Goal: Information Seeking & Learning: Learn about a topic

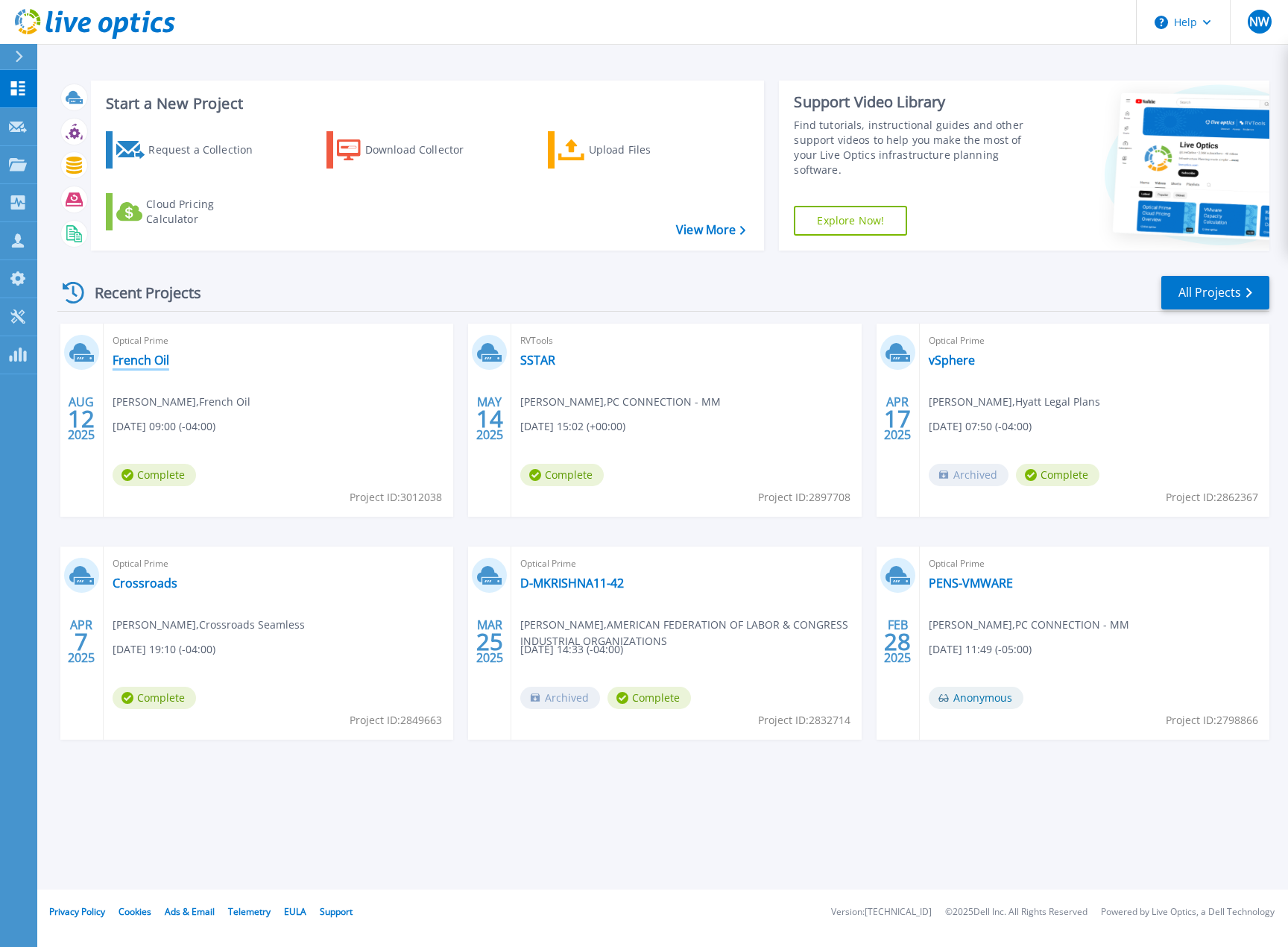
click at [138, 360] on link "French Oil" at bounding box center [141, 360] width 57 height 15
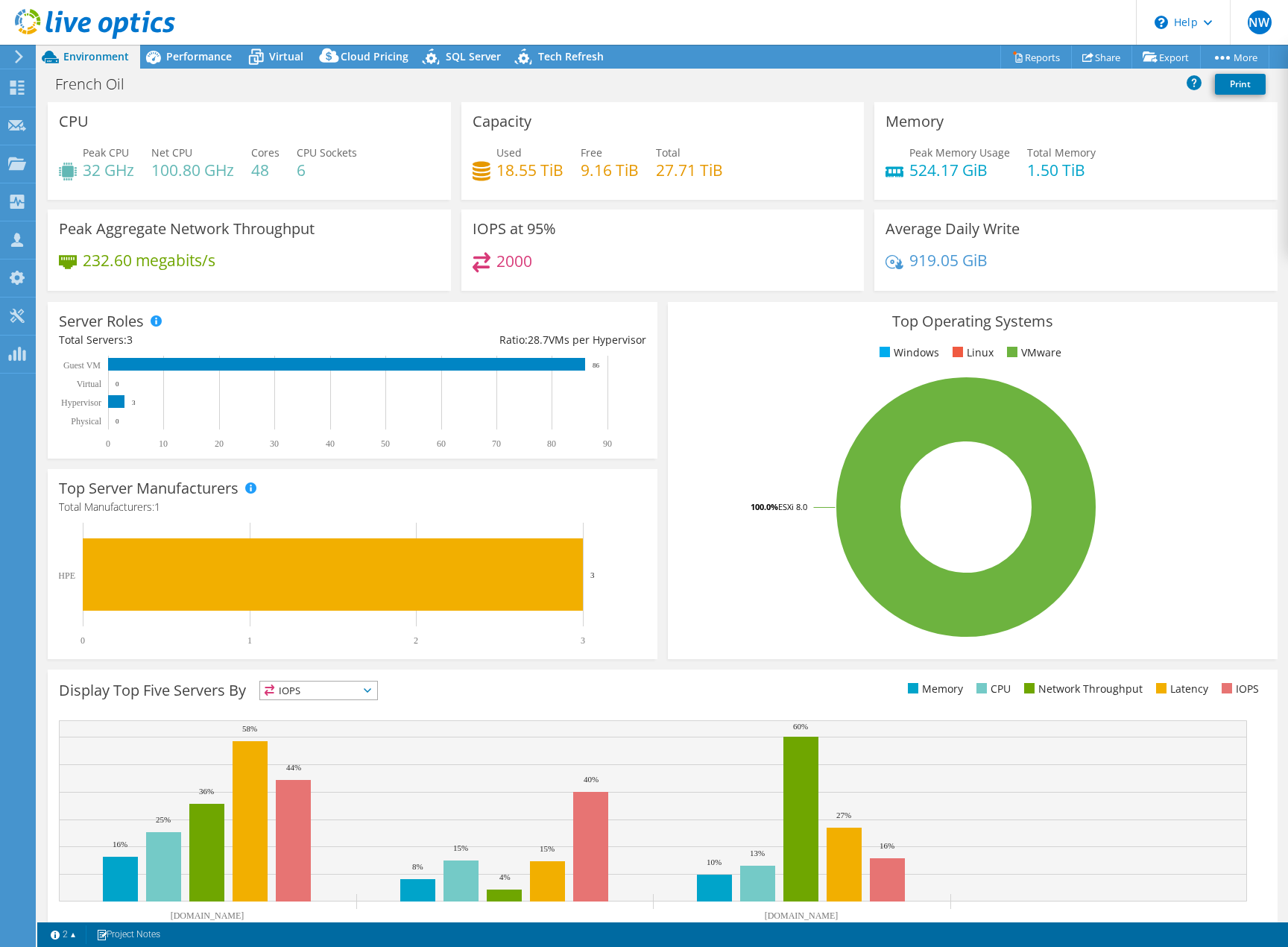
select select "USD"
click at [11, 86] on use at bounding box center [17, 88] width 14 height 14
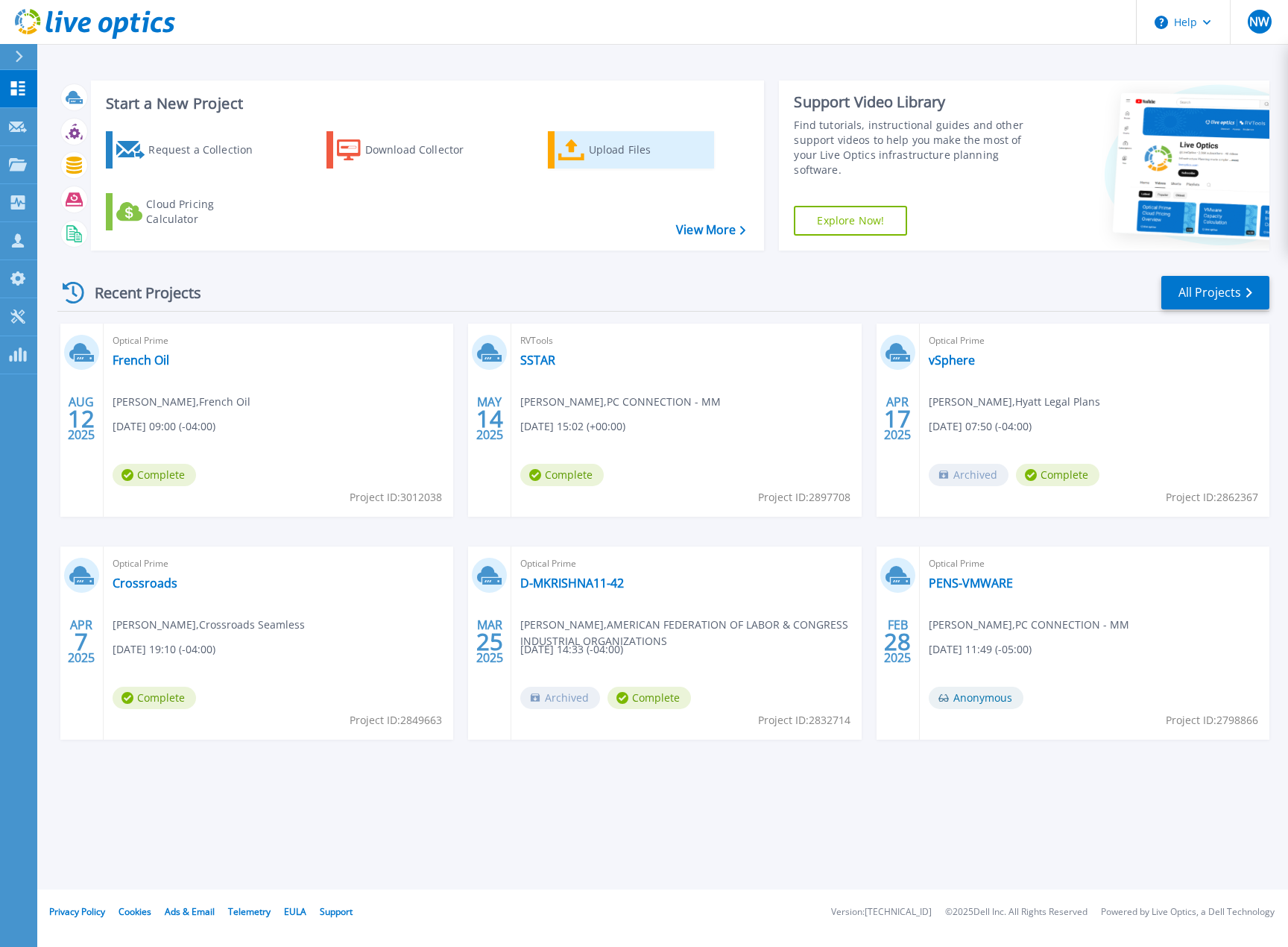
click at [616, 145] on div "Upload Files" at bounding box center [648, 150] width 120 height 30
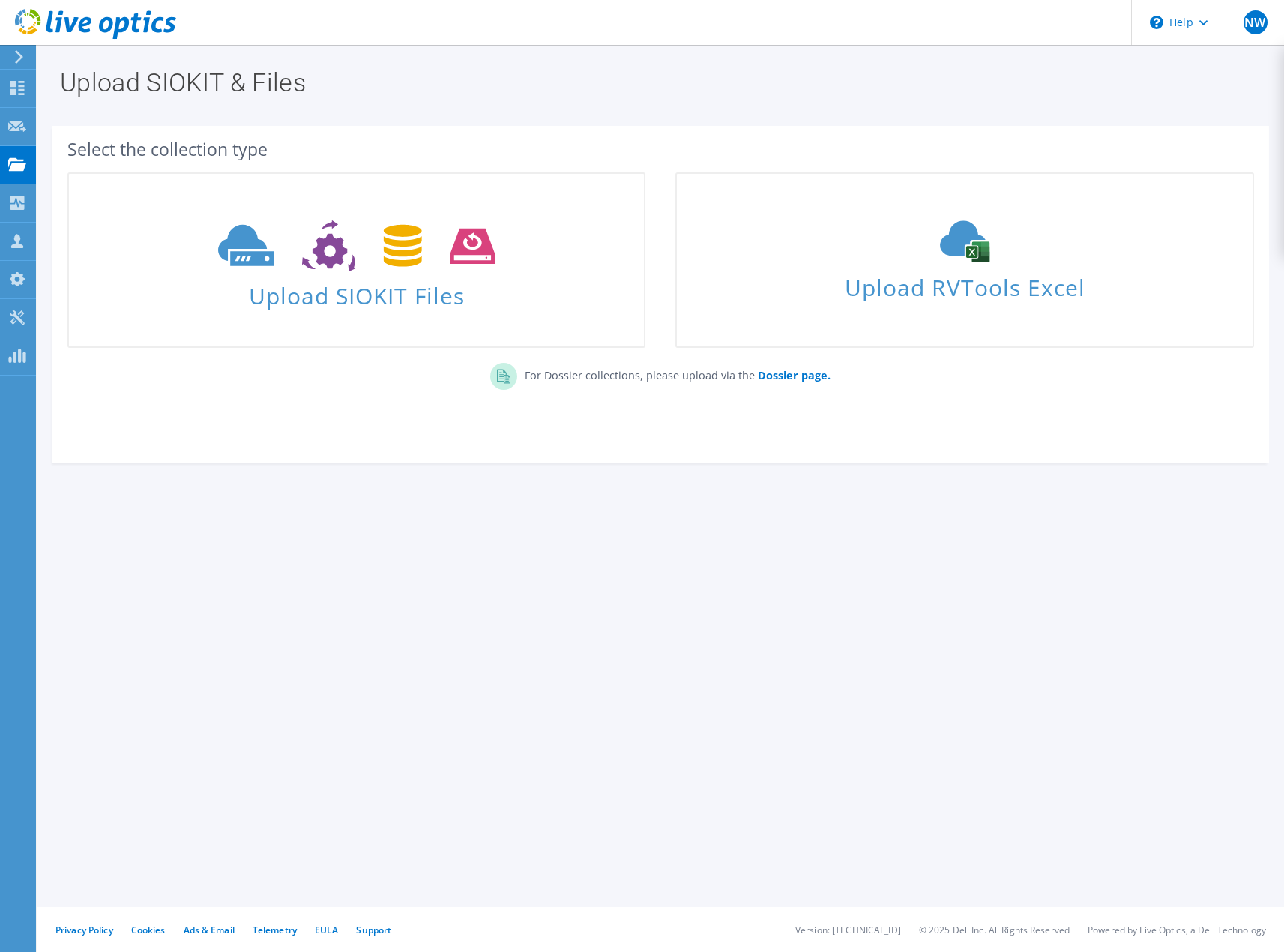
drag, startPoint x: 121, startPoint y: 486, endPoint x: 136, endPoint y: 480, distance: 16.2
click at [121, 486] on section "Upload SIOKIT & Files Select the collection type Upload SIOKIT Files" at bounding box center [661, 299] width 1247 height 508
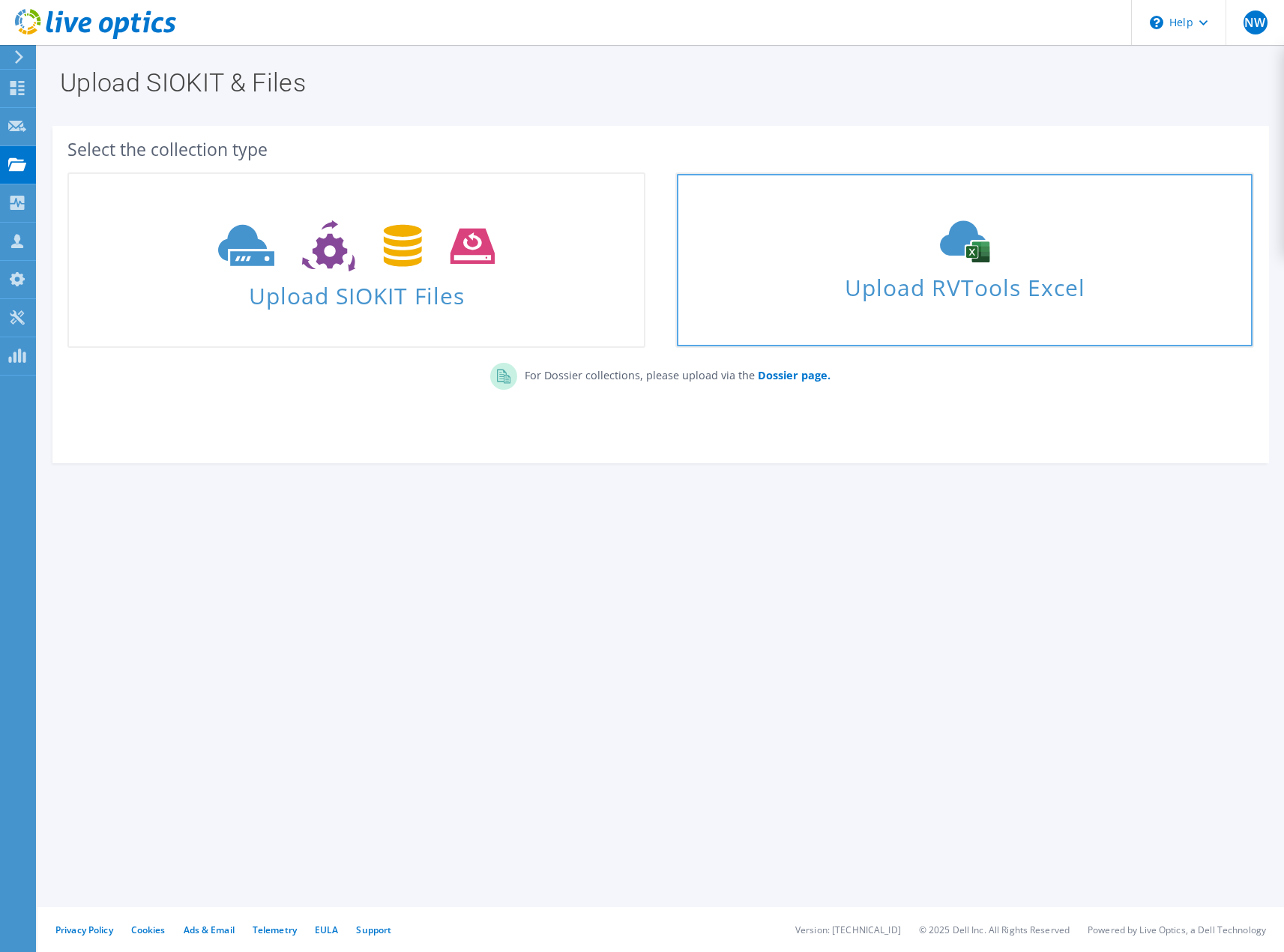
click at [980, 275] on span "Upload RVTools Excel" at bounding box center [965, 283] width 575 height 32
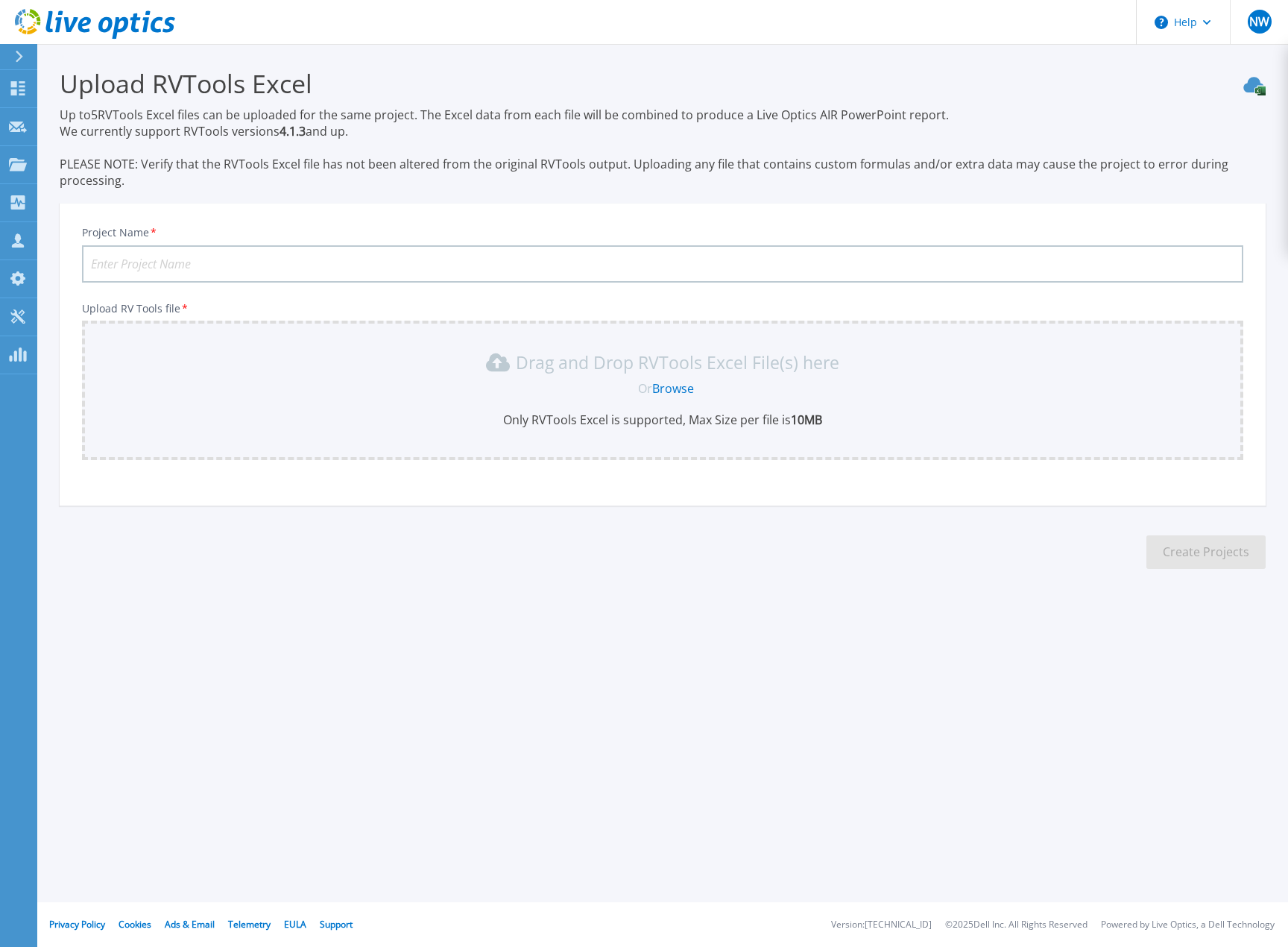
click at [671, 392] on link "Browse" at bounding box center [673, 388] width 41 height 16
click at [672, 388] on link "Browse" at bounding box center [673, 388] width 41 height 16
click at [673, 387] on link "Browse" at bounding box center [673, 388] width 41 height 16
click at [678, 389] on link "Browse" at bounding box center [673, 388] width 41 height 16
click at [677, 388] on link "Browse" at bounding box center [673, 388] width 41 height 16
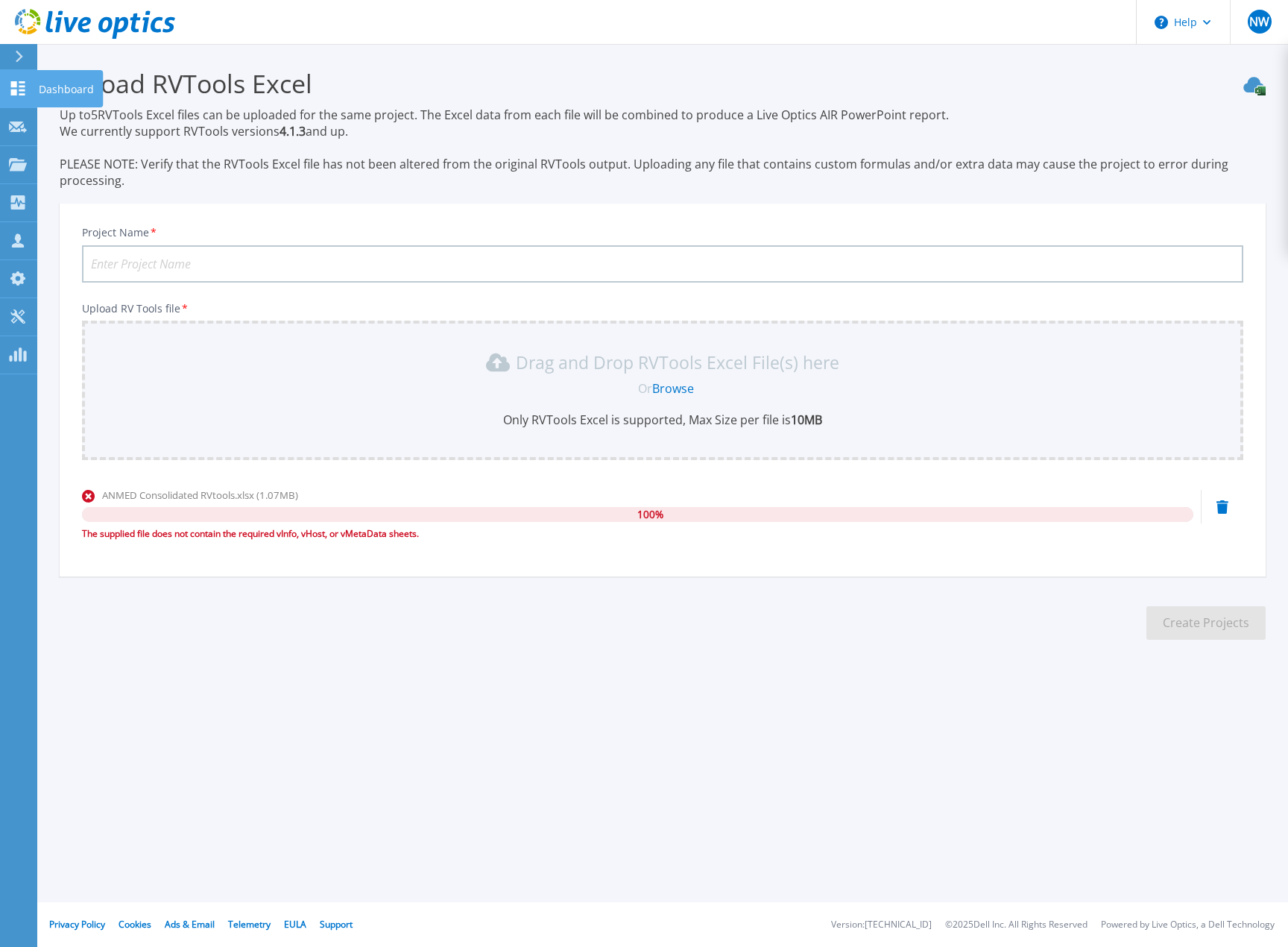
click at [14, 82] on icon at bounding box center [18, 88] width 14 height 14
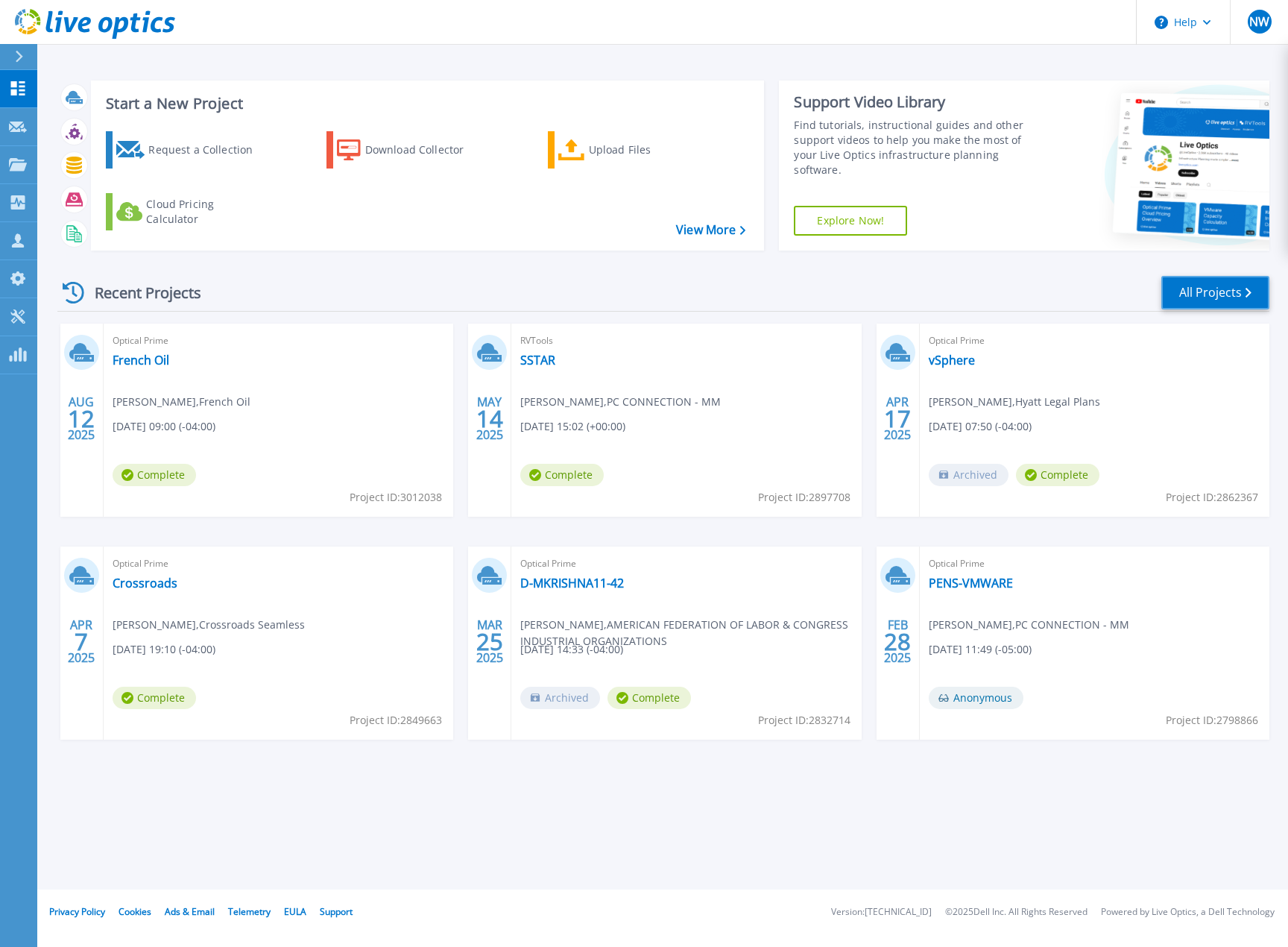
click at [1230, 293] on link "All Projects" at bounding box center [1216, 292] width 108 height 34
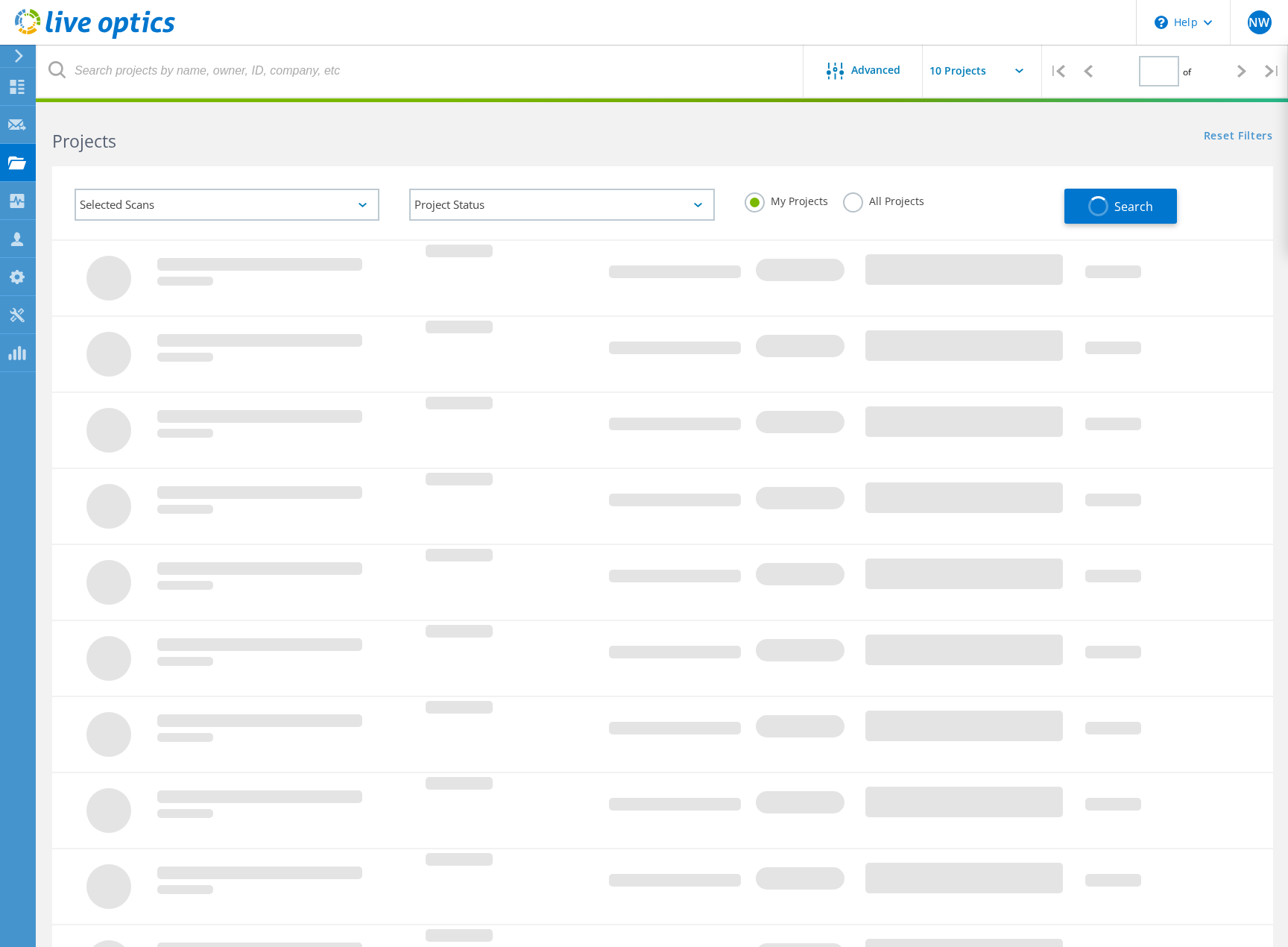
type input "1"
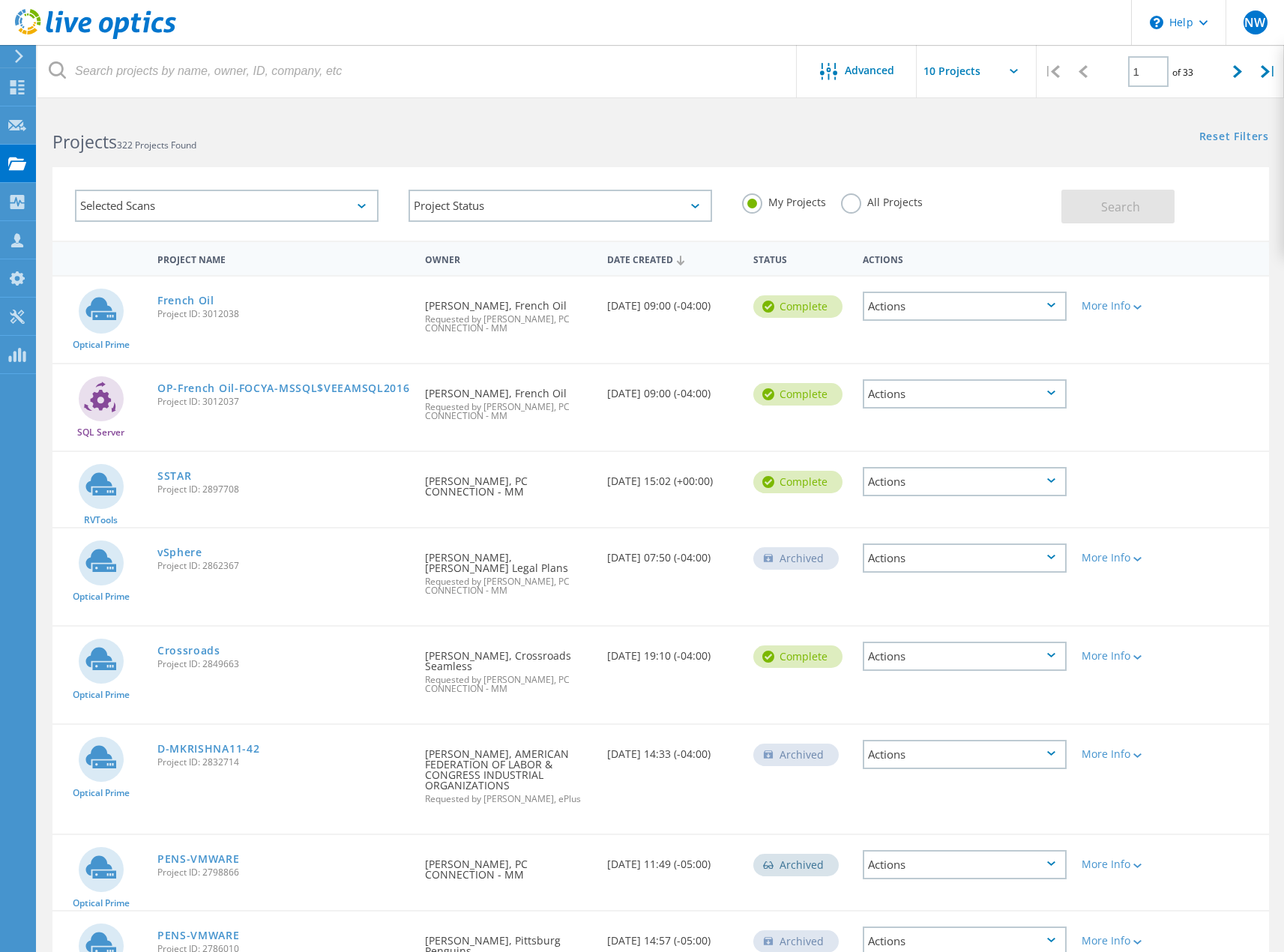
click at [369, 209] on div "Selected Scans" at bounding box center [227, 205] width 304 height 32
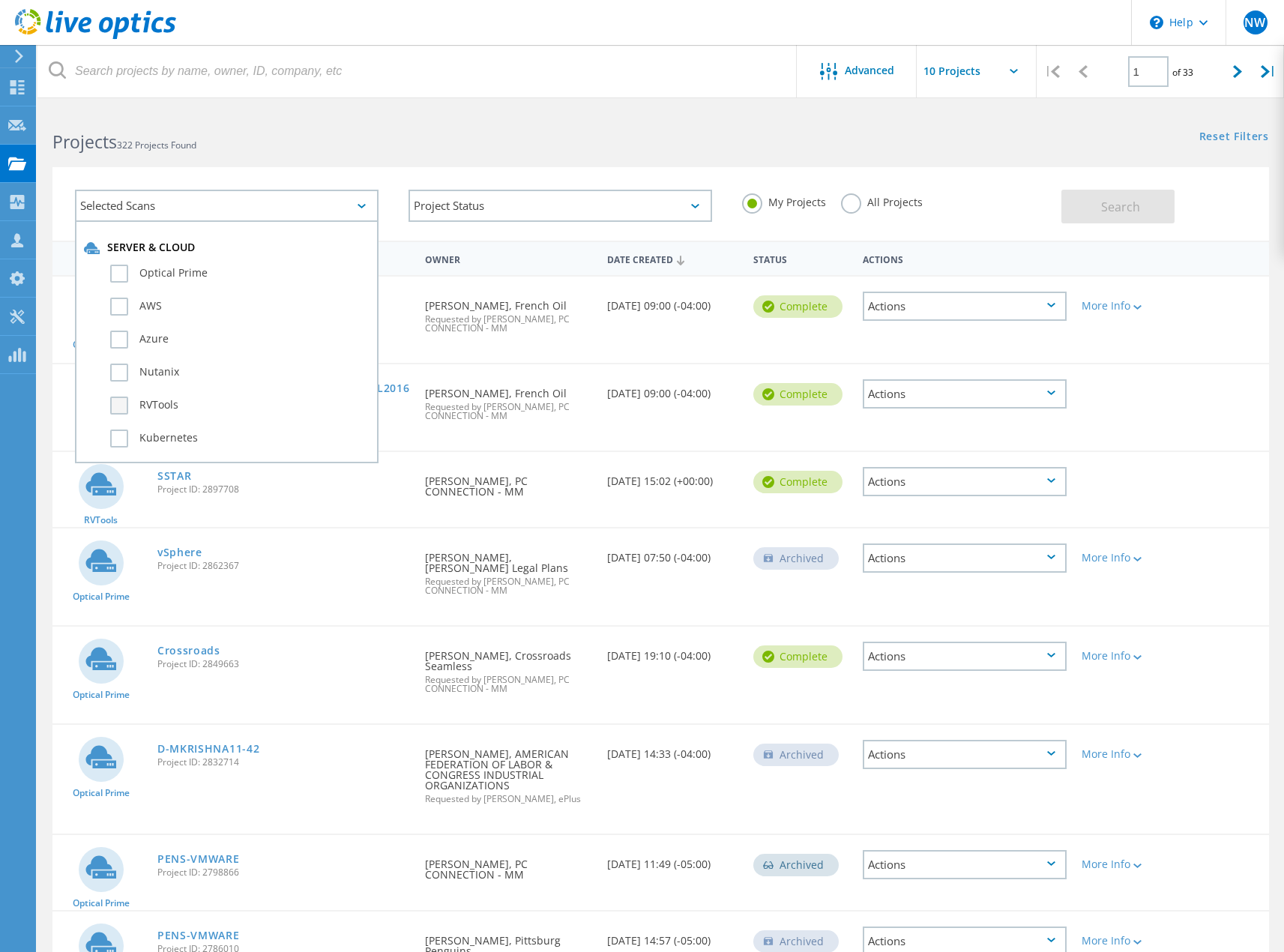
click at [122, 406] on label "RVTools" at bounding box center [240, 405] width 260 height 18
click at [0, 0] on input "RVTools" at bounding box center [0, 0] width 0 height 0
click at [1134, 208] on span "Search" at bounding box center [1120, 206] width 39 height 16
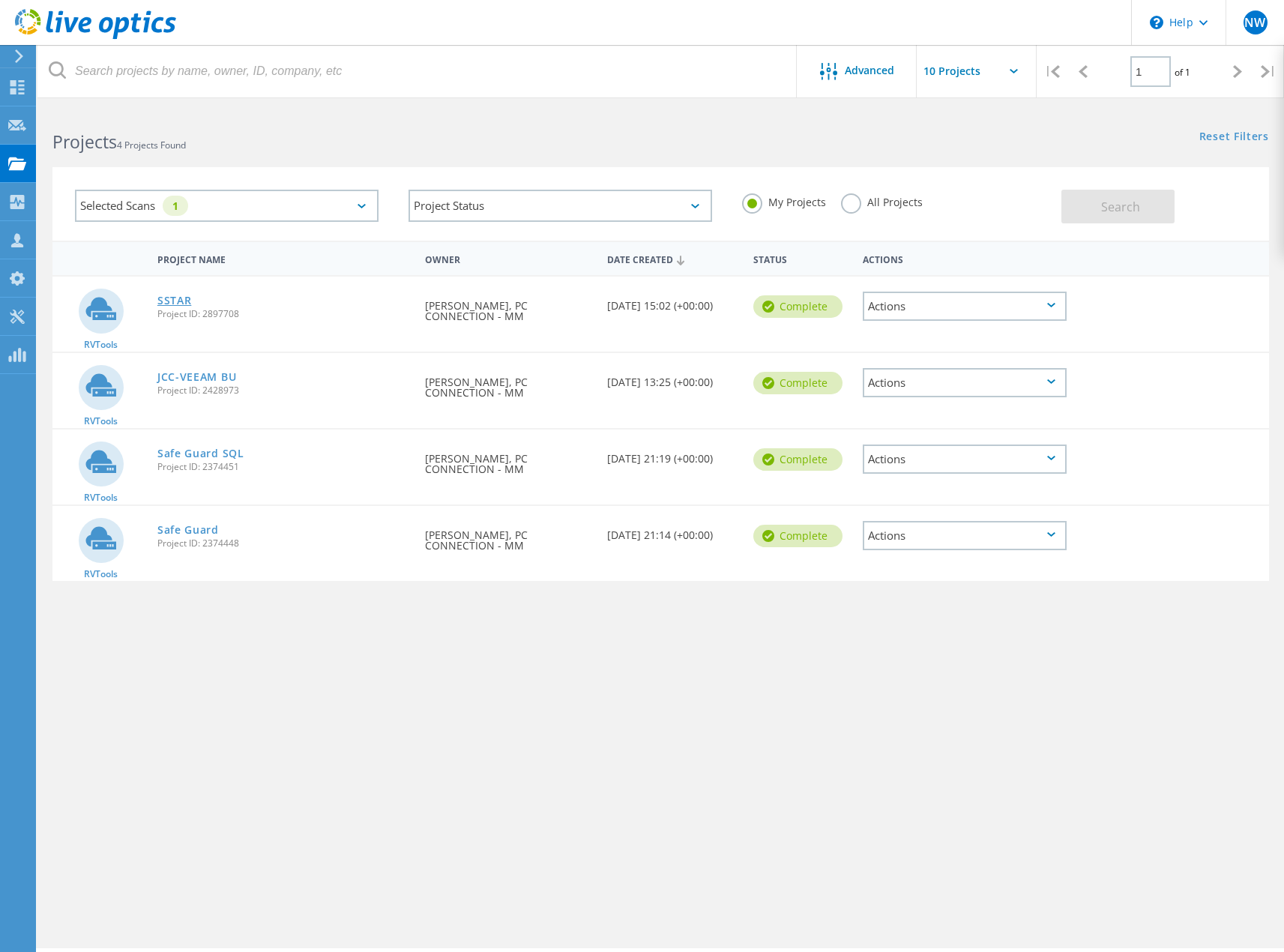
click at [176, 299] on link "SSTAR" at bounding box center [175, 300] width 35 height 10
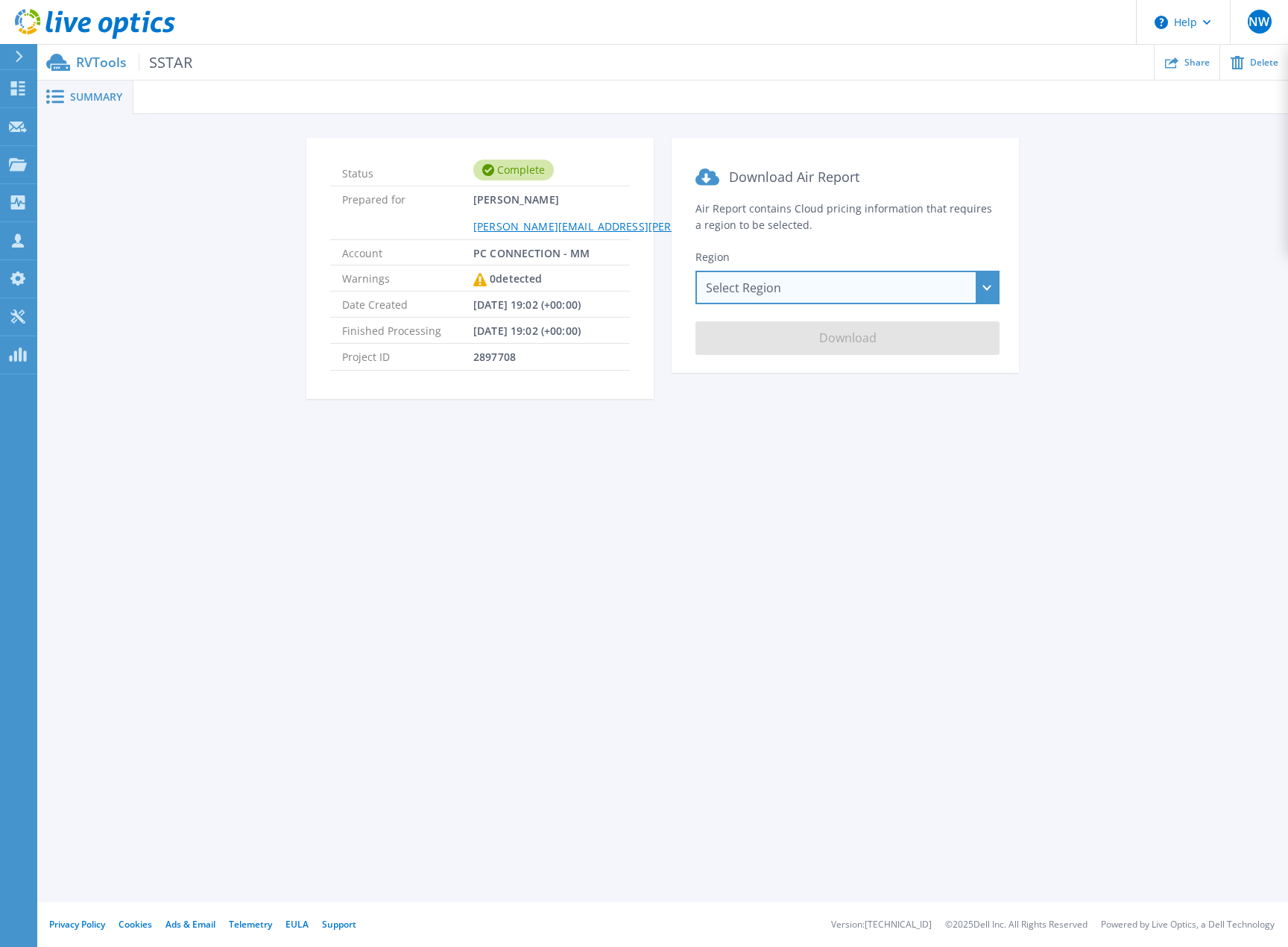
click at [994, 290] on div "Select Region [GEOGRAPHIC_DATA] ([GEOGRAPHIC_DATA]) [GEOGRAPHIC_DATA] ([GEOGRAP…" at bounding box center [847, 287] width 304 height 34
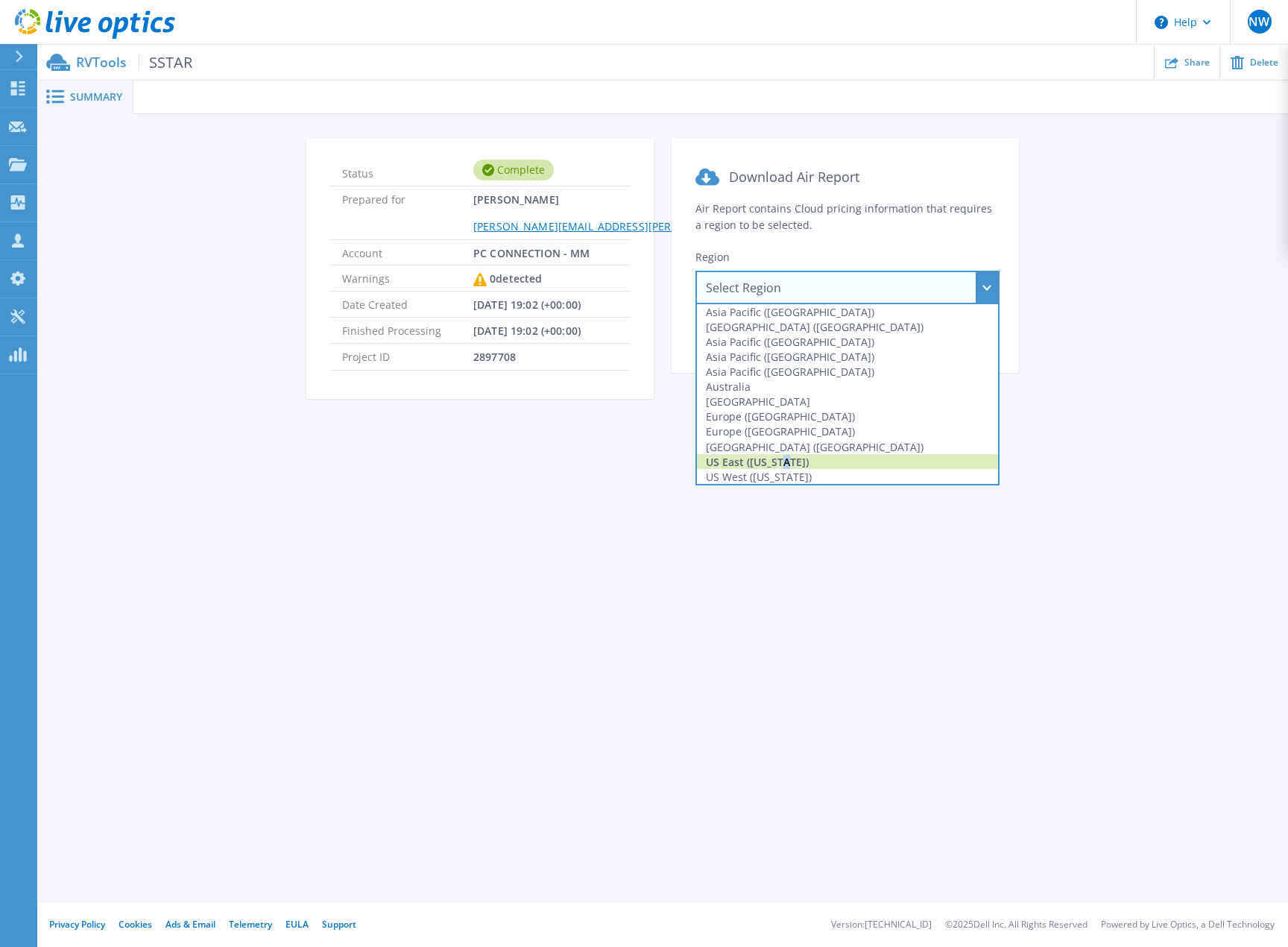
click at [781, 460] on div "US East ([US_STATE])" at bounding box center [848, 461] width 301 height 15
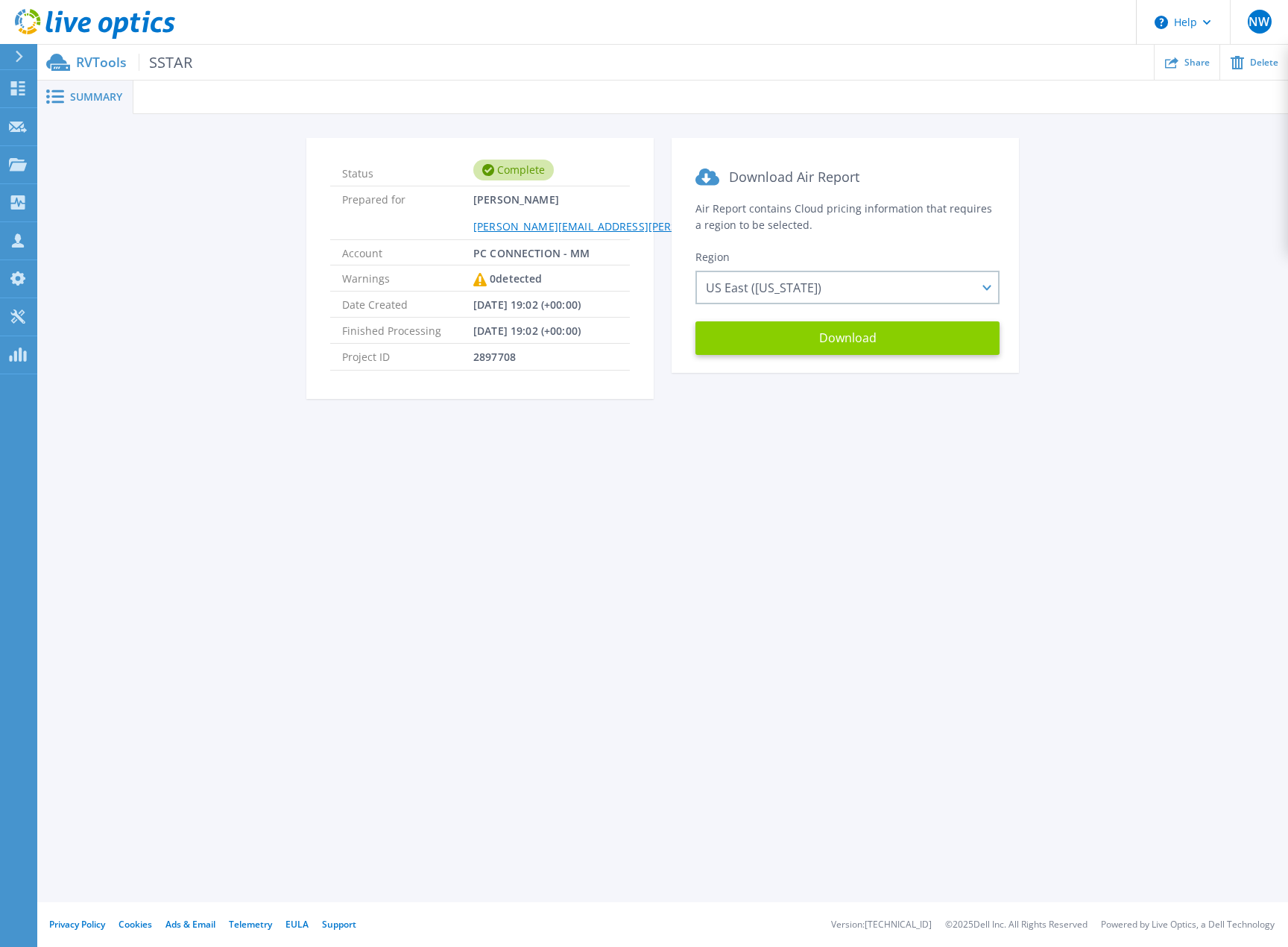
click at [856, 336] on button "Download" at bounding box center [847, 337] width 304 height 34
click at [22, 85] on icon at bounding box center [17, 88] width 18 height 14
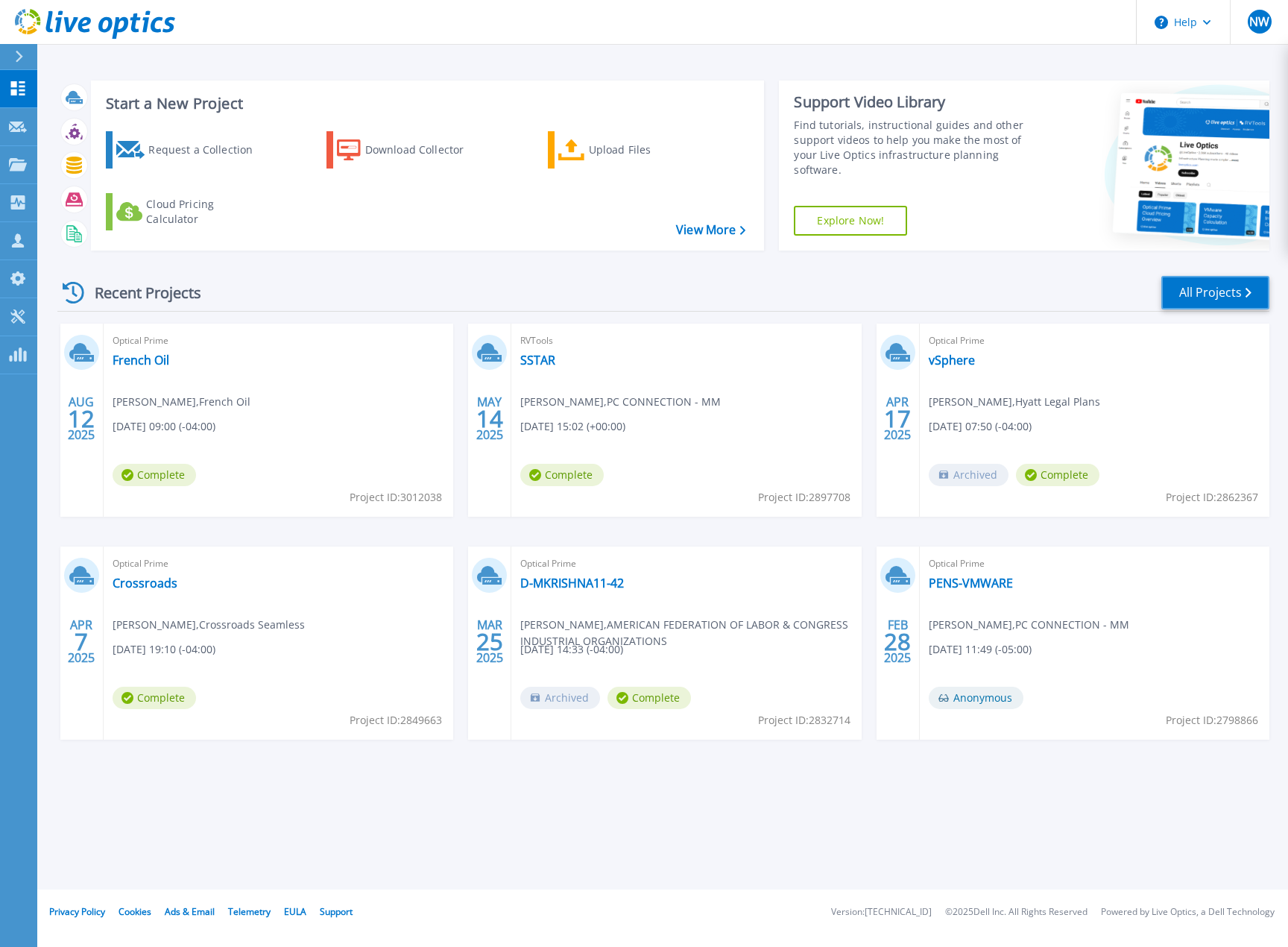
click at [1229, 292] on link "All Projects" at bounding box center [1216, 292] width 108 height 34
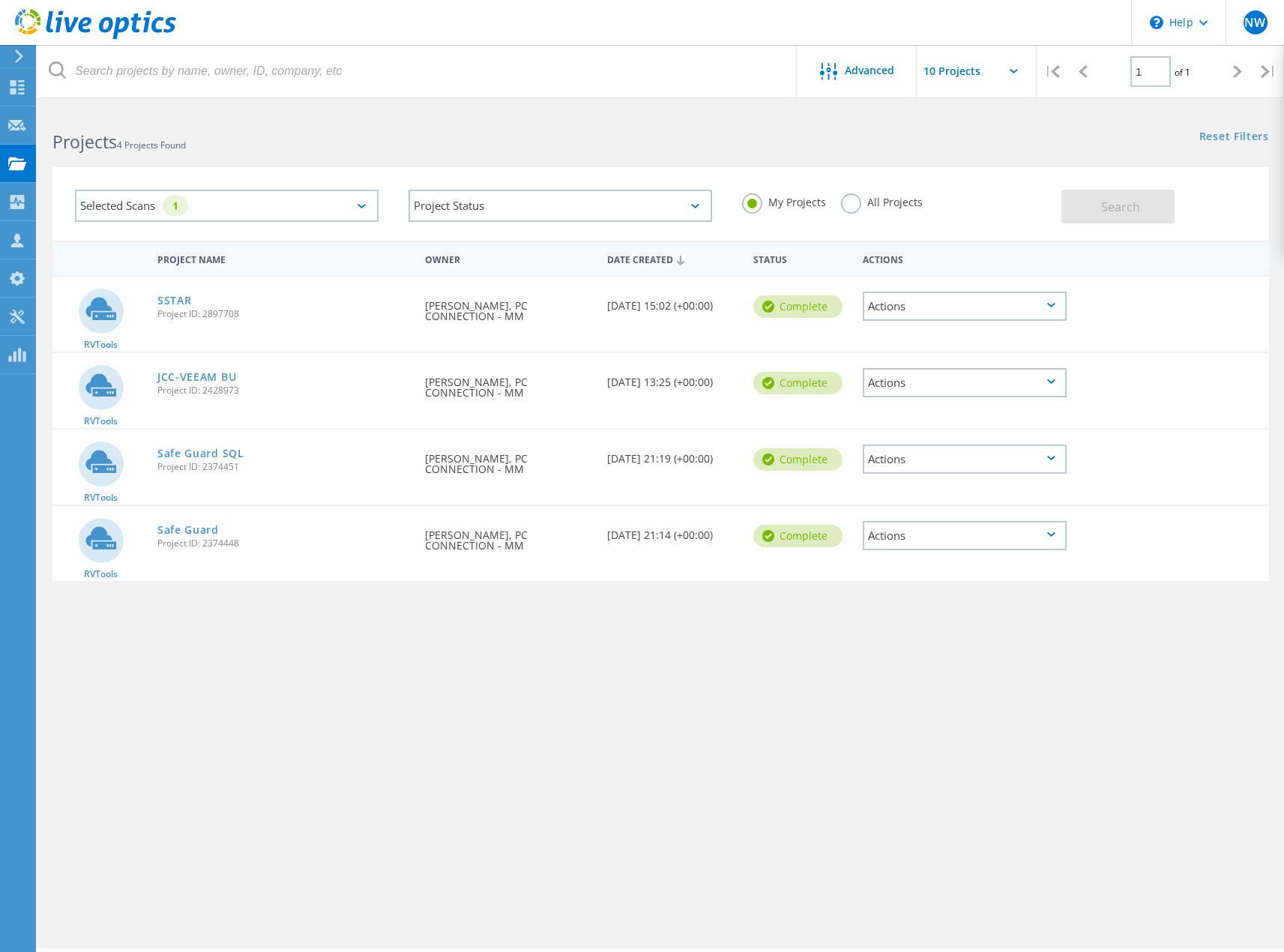
click at [363, 206] on icon at bounding box center [362, 206] width 9 height 4
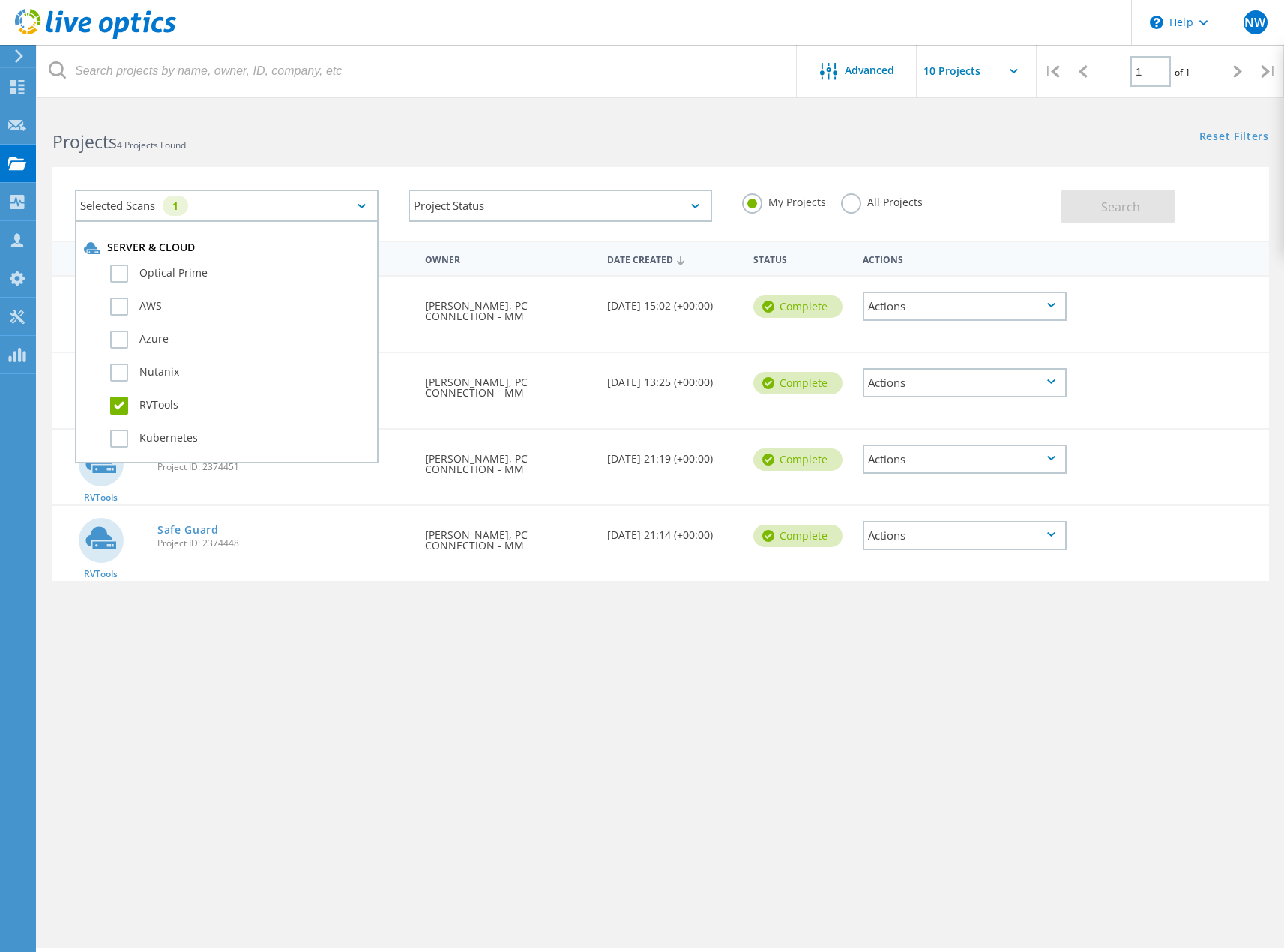
click at [122, 406] on label "RVTools" at bounding box center [240, 405] width 260 height 18
click at [0, 0] on input "RVTools" at bounding box center [0, 0] width 0 height 0
click at [118, 271] on label "Optical Prime" at bounding box center [240, 273] width 260 height 18
click at [0, 0] on input "Optical Prime" at bounding box center [0, 0] width 0 height 0
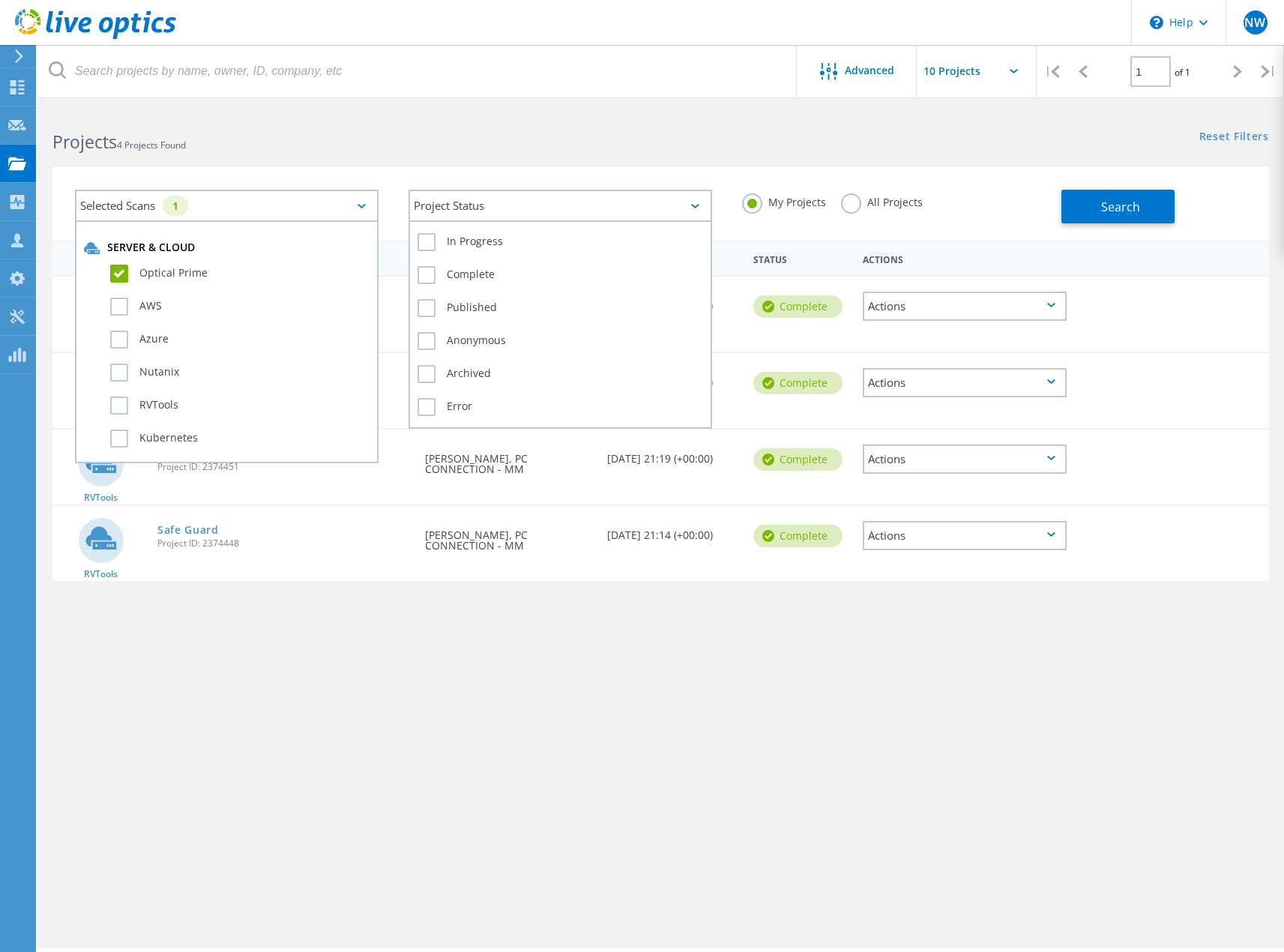
click at [595, 198] on div "Project Status" at bounding box center [560, 205] width 304 height 32
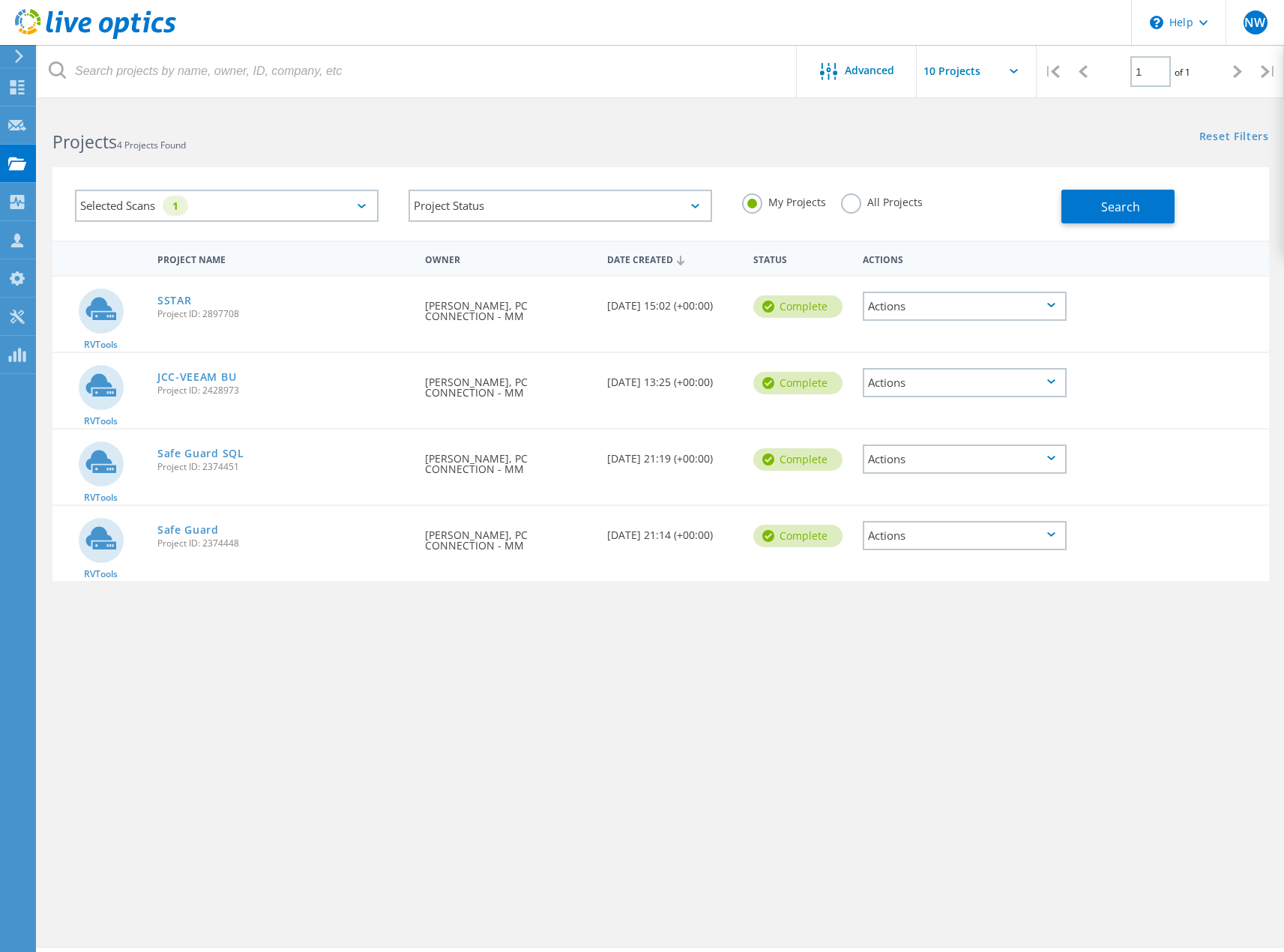
click at [448, 153] on h2 "Projects 4 Projects Found" at bounding box center [349, 142] width 593 height 25
click at [178, 296] on link "SSTAR" at bounding box center [175, 300] width 35 height 10
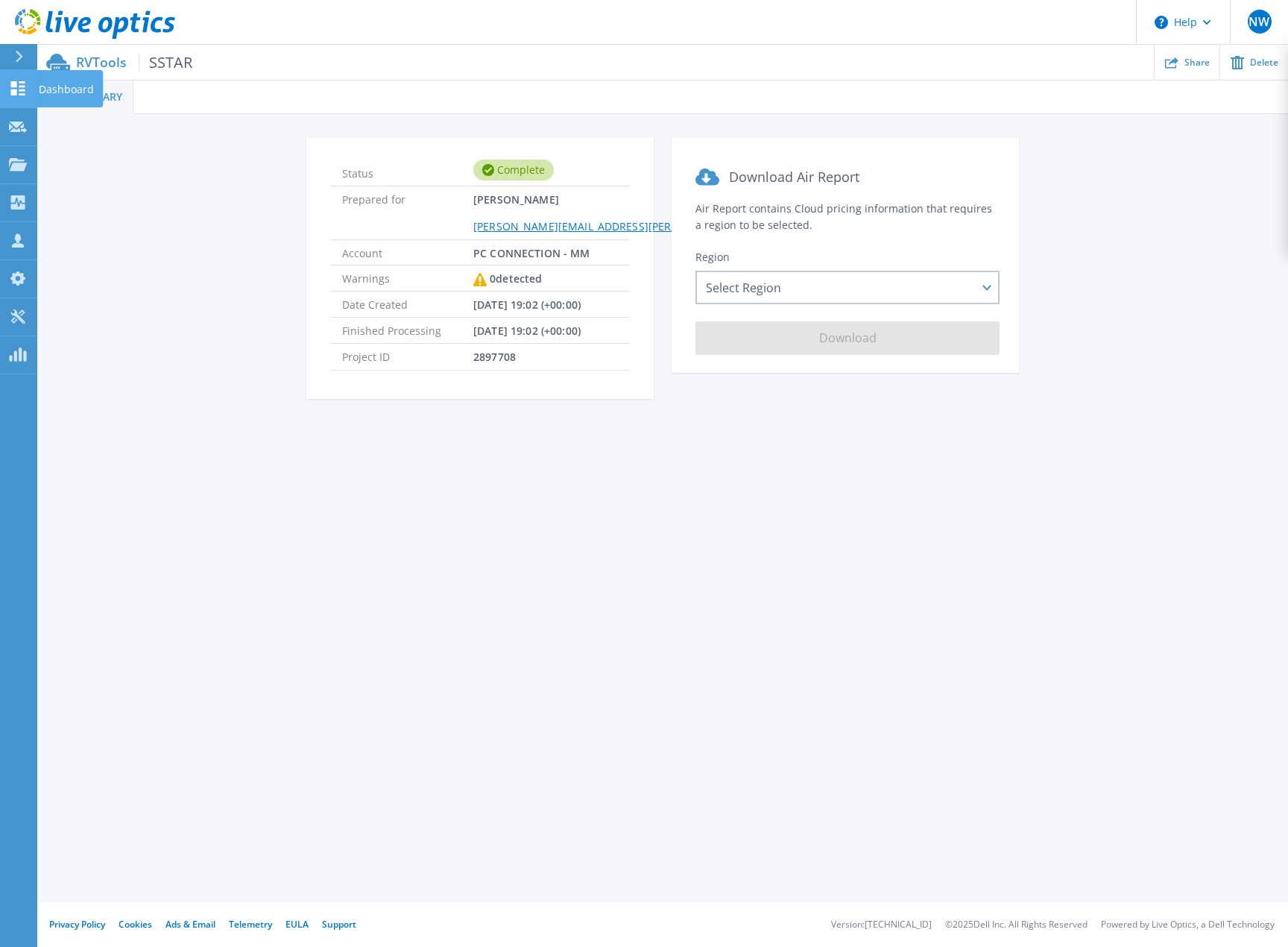
click at [20, 82] on icon at bounding box center [18, 88] width 14 height 14
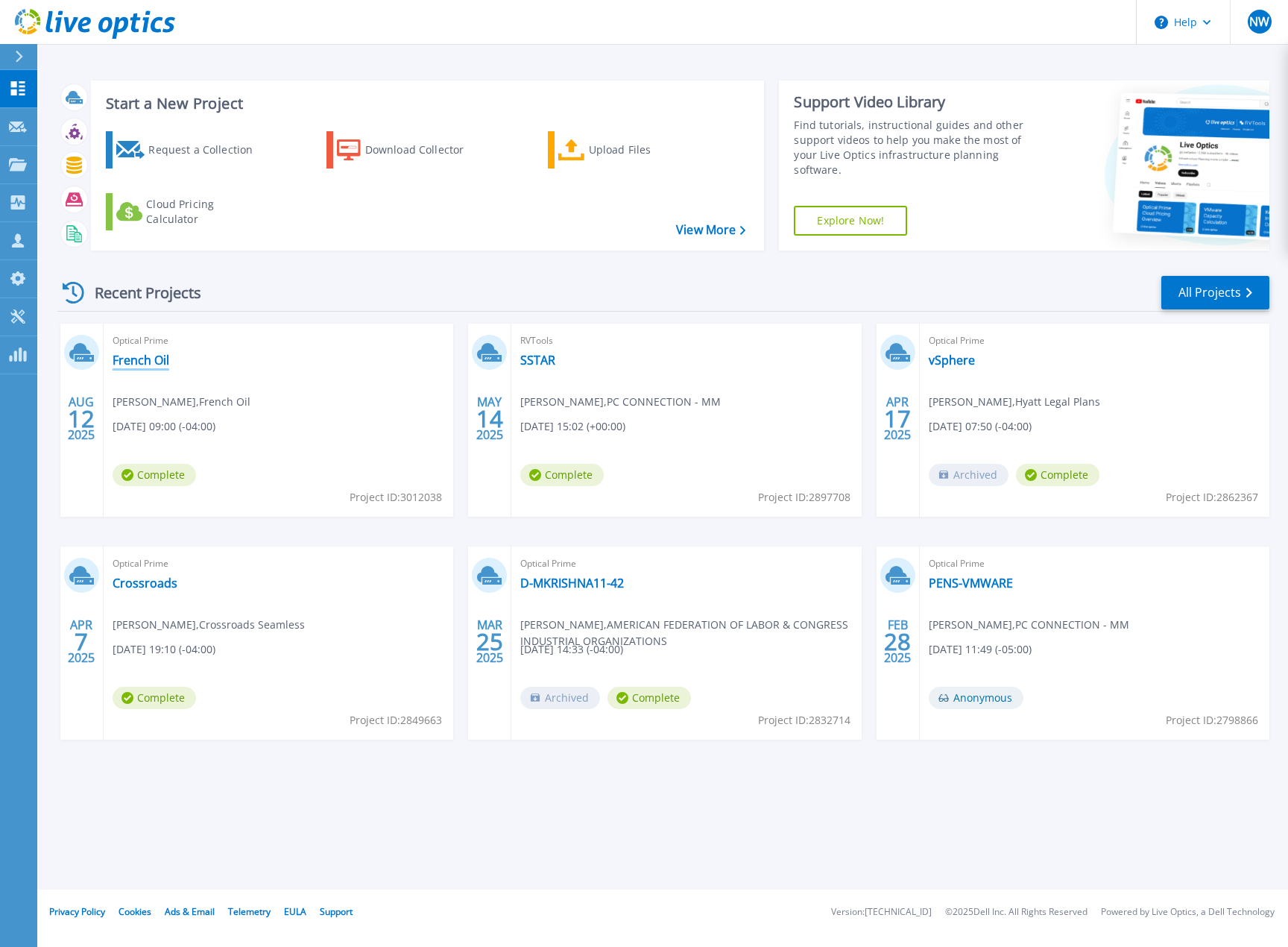
click at [138, 358] on link "French Oil" at bounding box center [141, 360] width 57 height 15
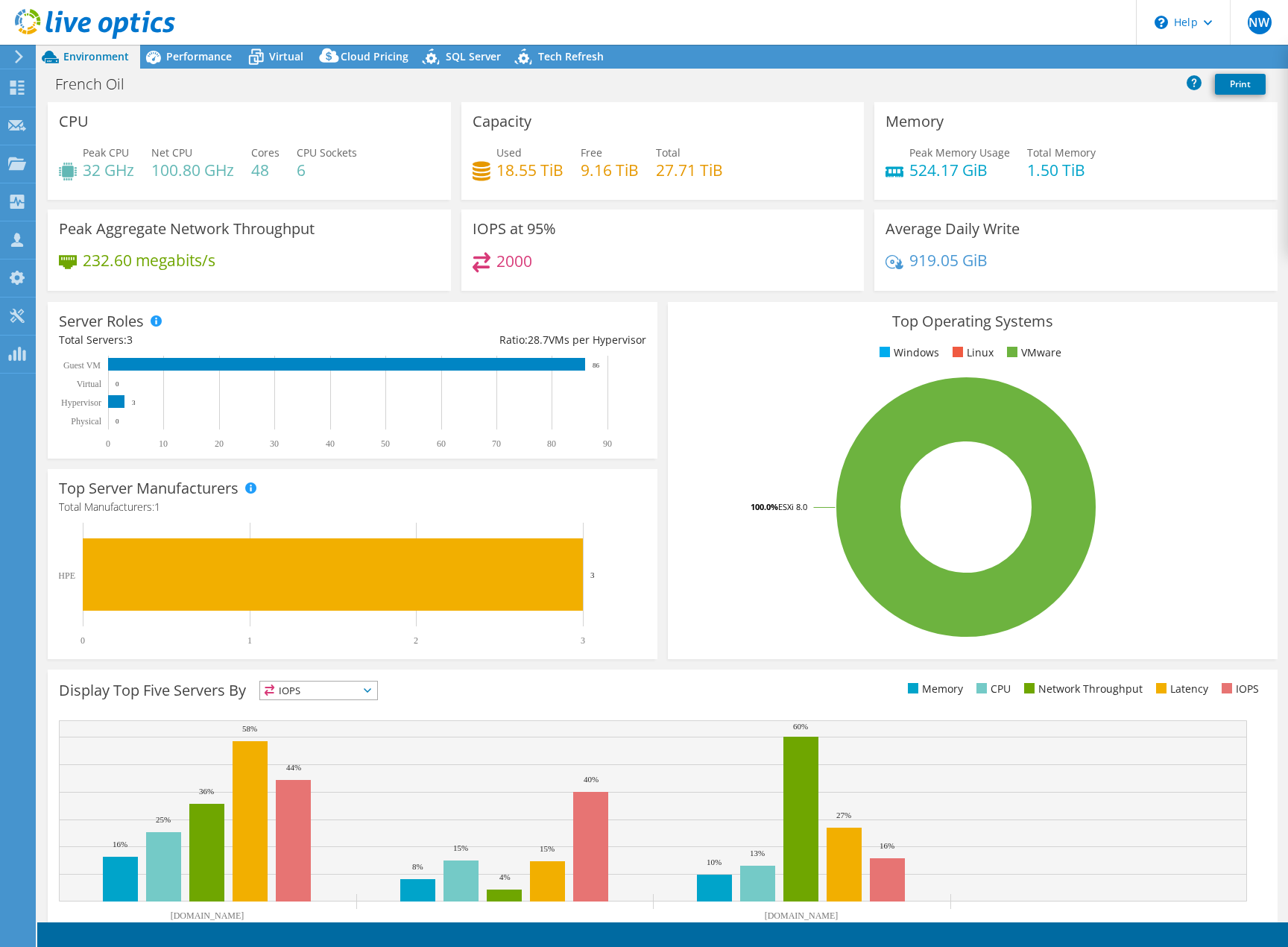
select select "USD"
radio input "true"
radio input "false"
click at [201, 53] on span "Performance" at bounding box center [199, 56] width 65 height 14
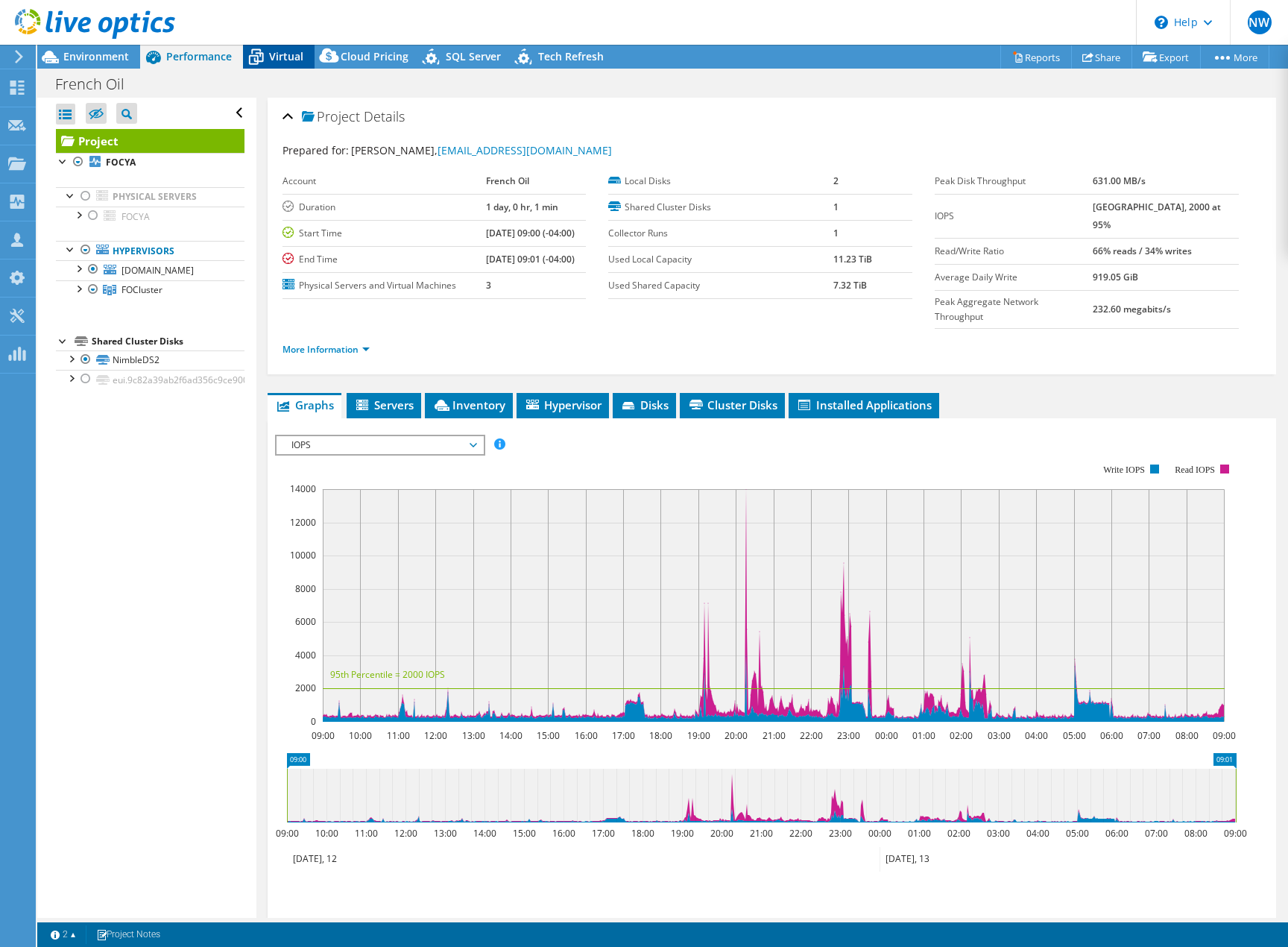
click at [290, 54] on span "Virtual" at bounding box center [287, 56] width 34 height 14
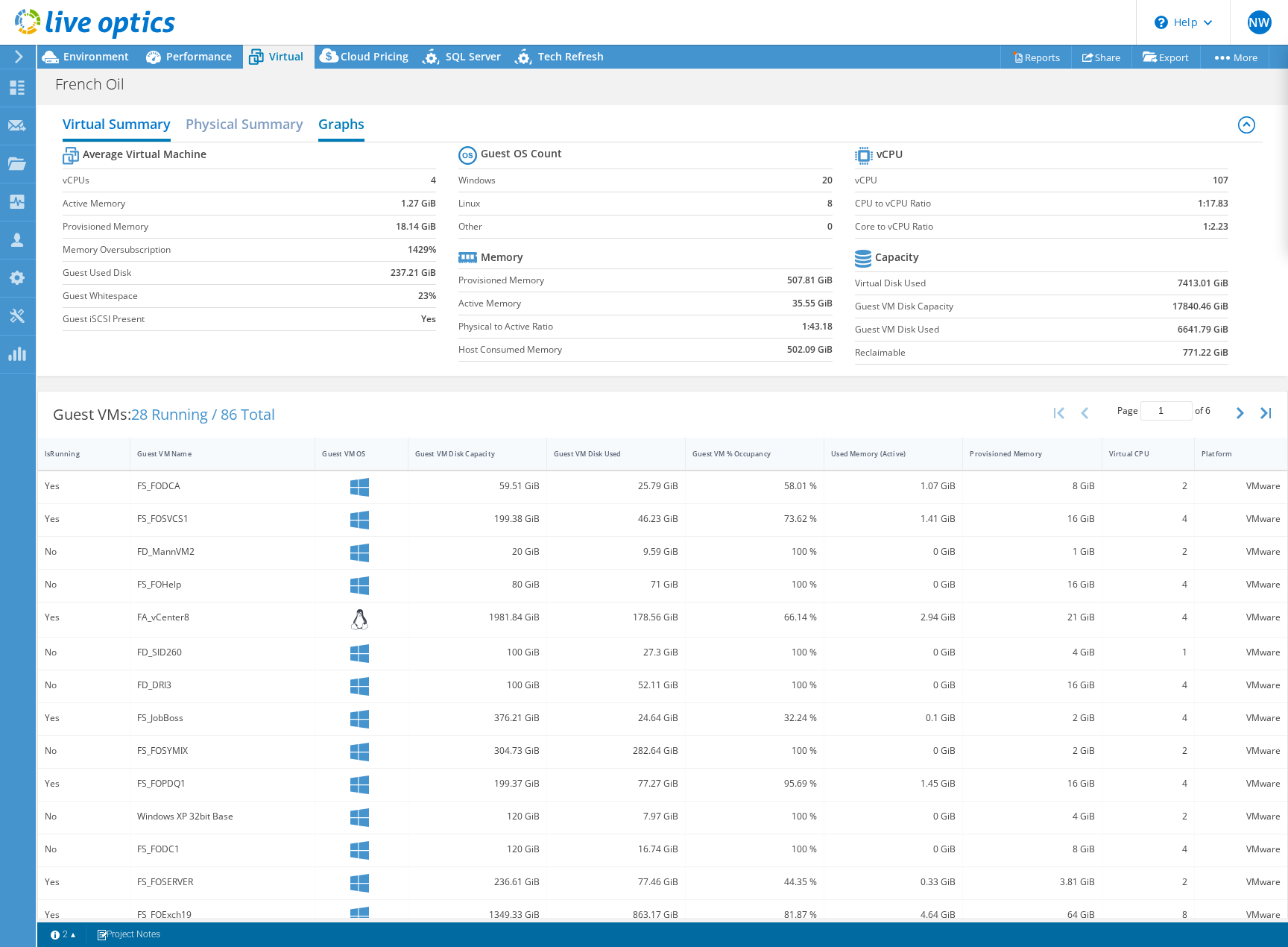
click at [341, 126] on h2 "Graphs" at bounding box center [342, 125] width 46 height 33
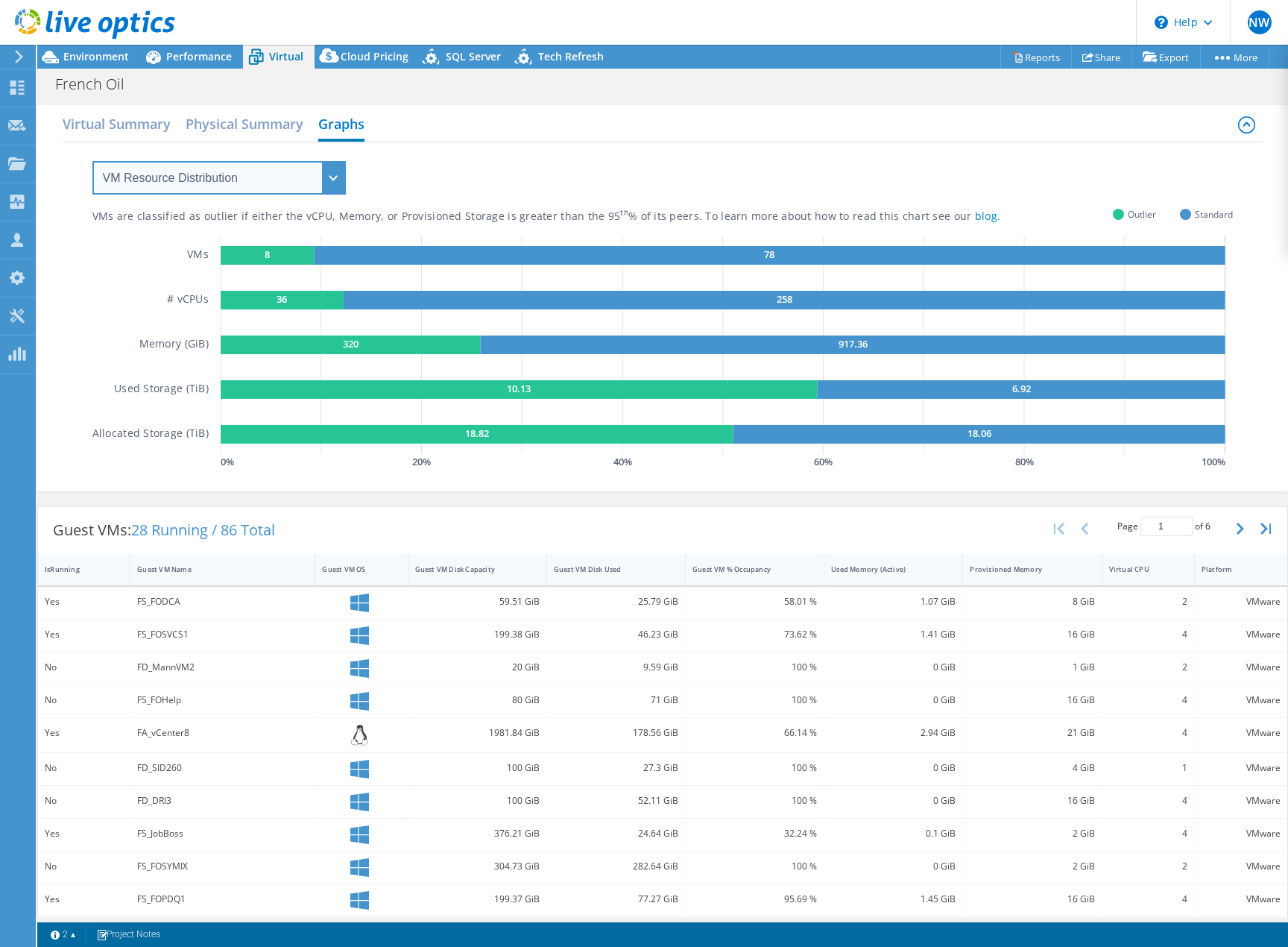
click at [336, 186] on select "VM Resource Distribution Provisioning Contrast Over Provisioning" at bounding box center [219, 177] width 253 height 34
select select "Over Provisioning"
click at [92, 161] on select "VM Resource Distribution Provisioning Contrast Over Provisioning" at bounding box center [219, 177] width 253 height 34
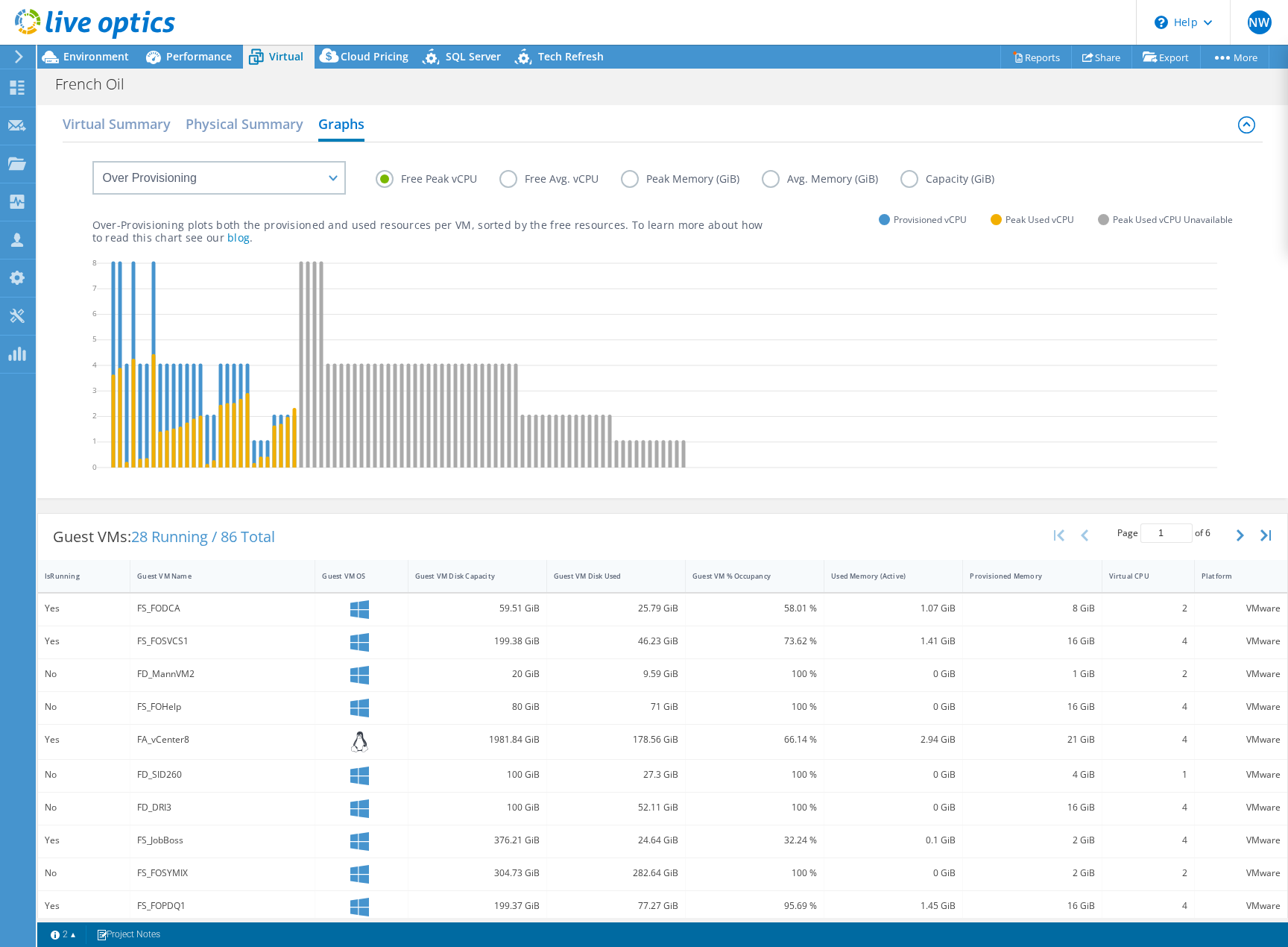
click at [509, 181] on label "Free Avg. vCPU" at bounding box center [560, 178] width 121 height 18
click at [0, 0] on input "Free Avg. vCPU" at bounding box center [0, 0] width 0 height 0
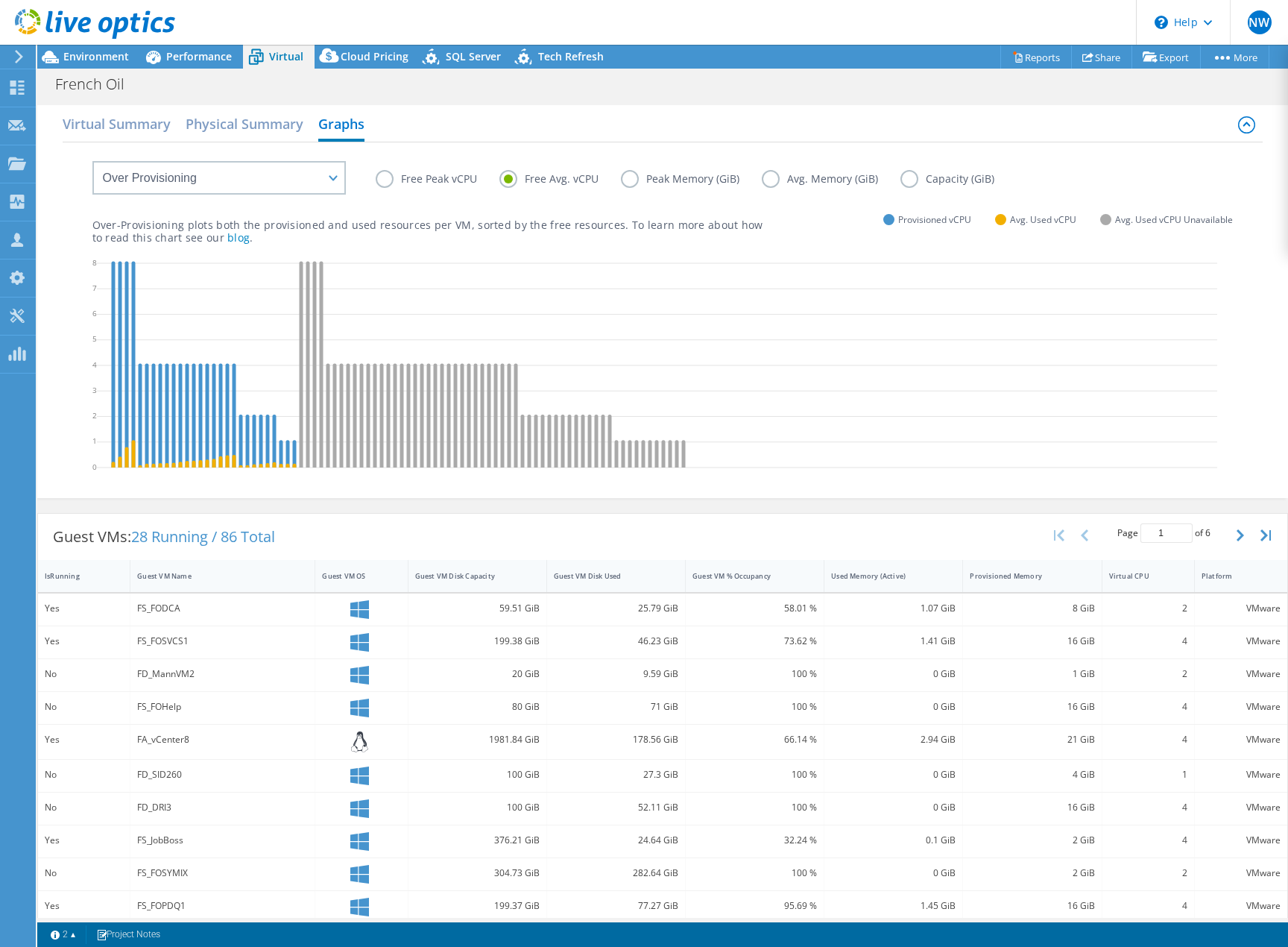
click at [382, 179] on label "Free Peak vCPU" at bounding box center [437, 178] width 124 height 18
click at [0, 0] on input "Free Peak vCPU" at bounding box center [0, 0] width 0 height 0
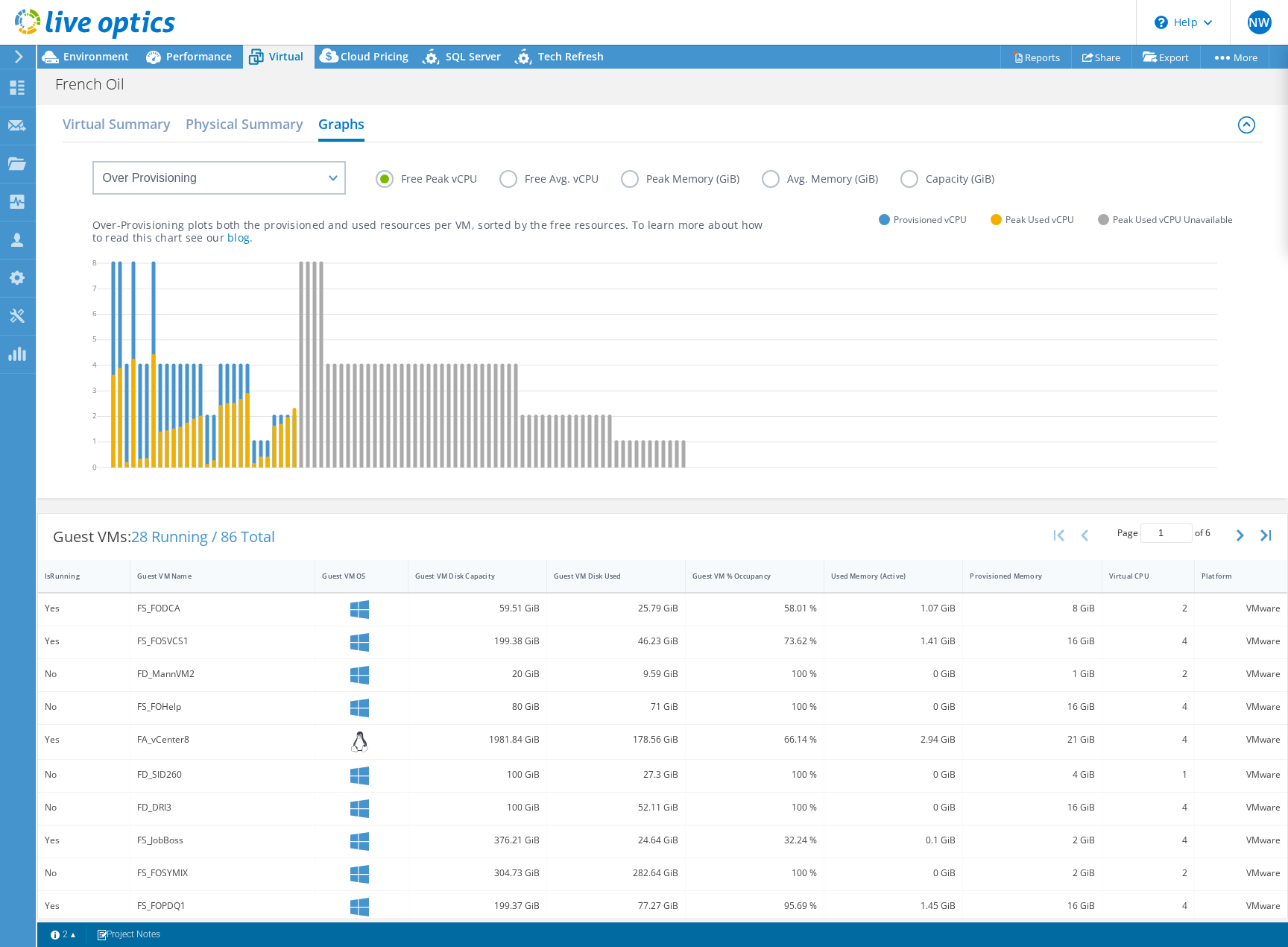
click at [628, 175] on label "Peak Memory (GiB)" at bounding box center [691, 178] width 141 height 18
click at [0, 0] on input "Peak Memory (GiB)" at bounding box center [0, 0] width 0 height 0
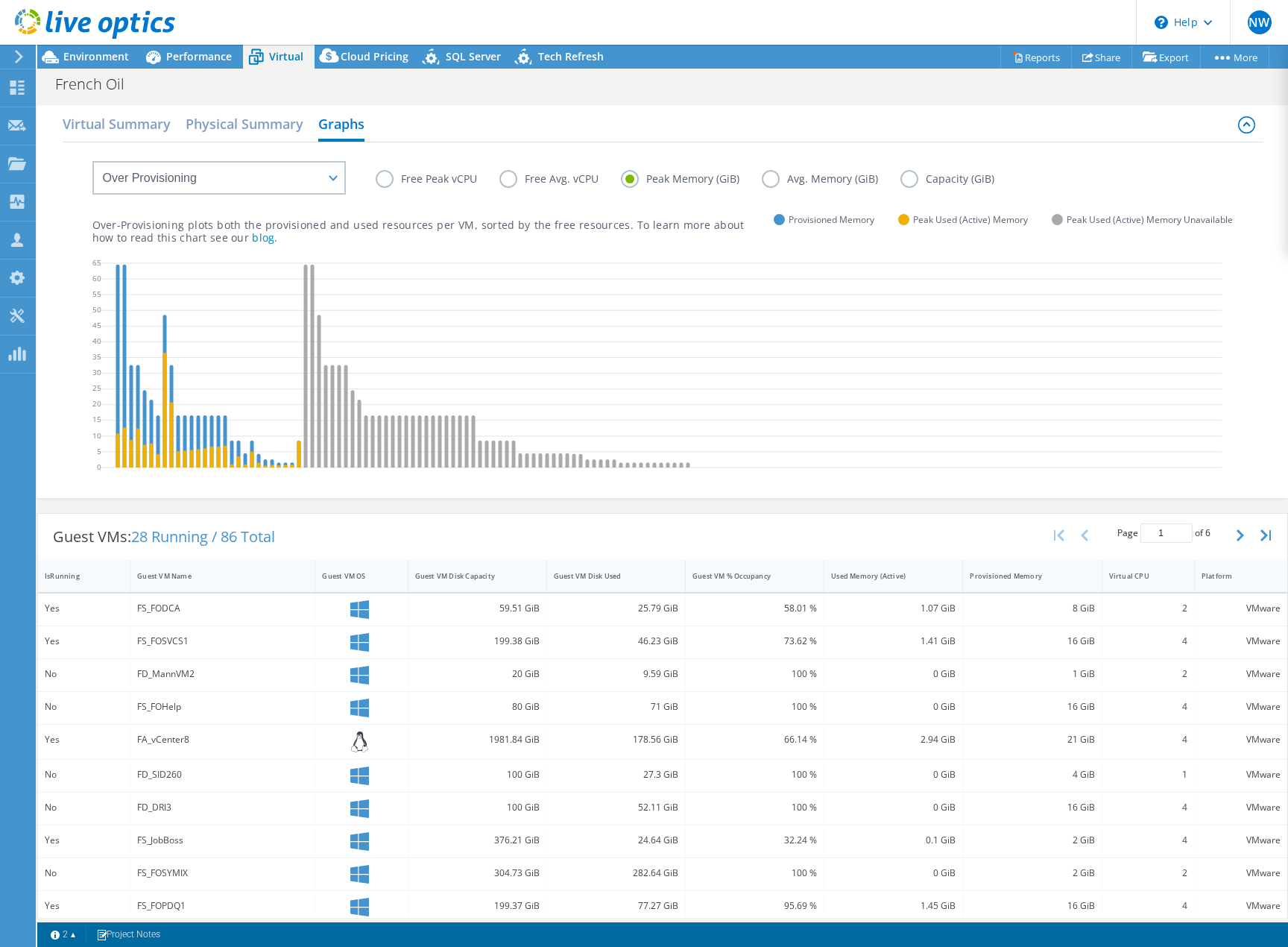
click at [772, 179] on label "Avg. Memory (GiB)" at bounding box center [831, 178] width 139 height 18
click at [0, 0] on input "Avg. Memory (GiB)" at bounding box center [0, 0] width 0 height 0
